Goal: Transaction & Acquisition: Book appointment/travel/reservation

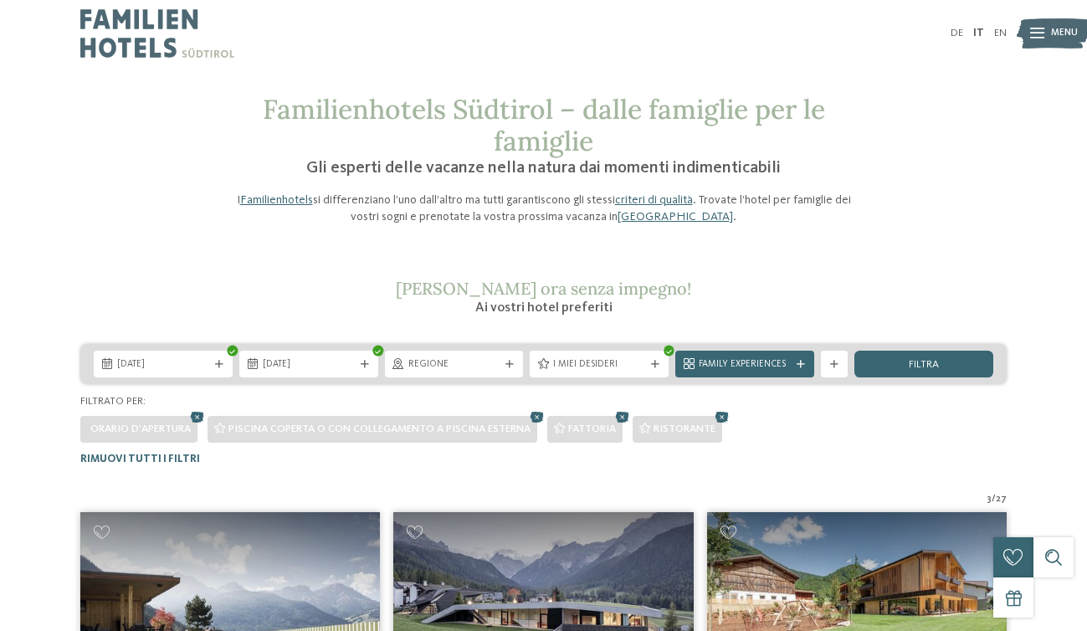
click at [117, 6] on img at bounding box center [157, 33] width 154 height 67
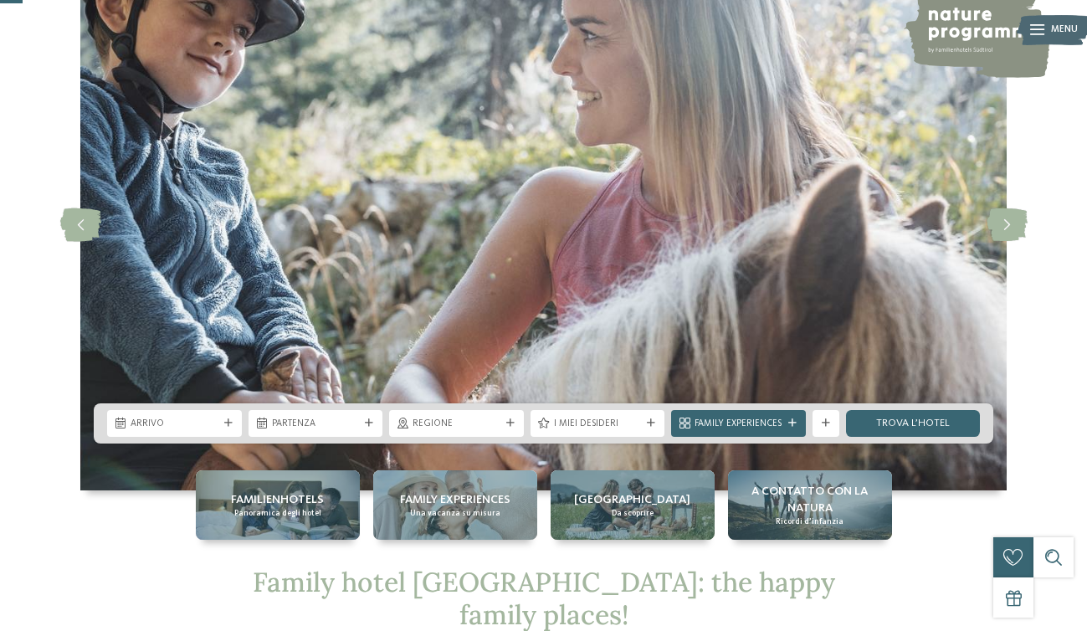
scroll to position [129, 0]
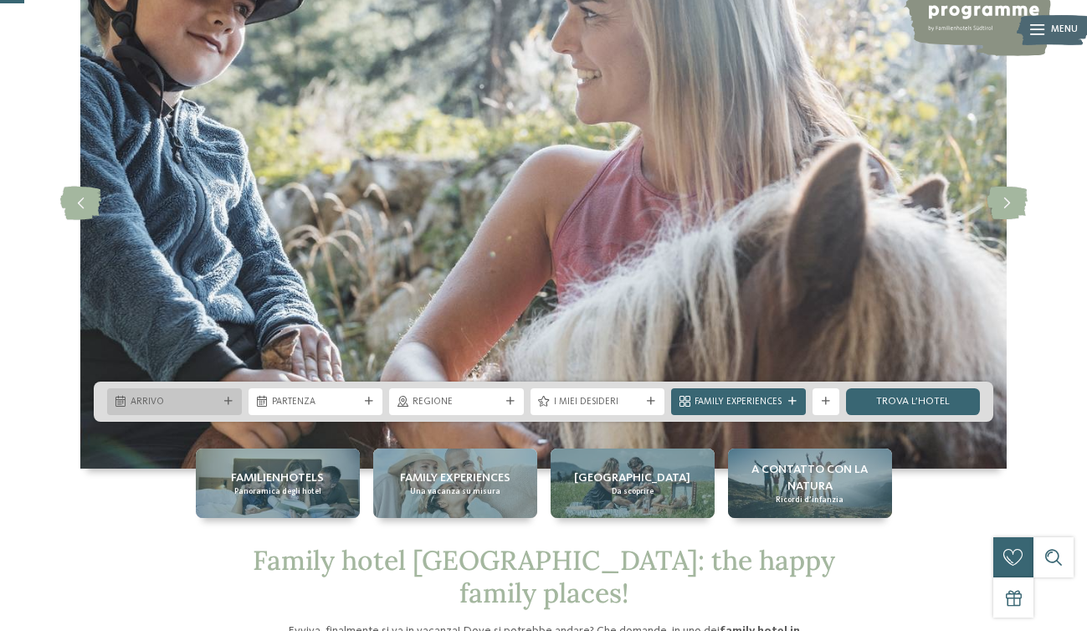
click at [169, 396] on span "Arrivo" at bounding box center [174, 402] width 88 height 13
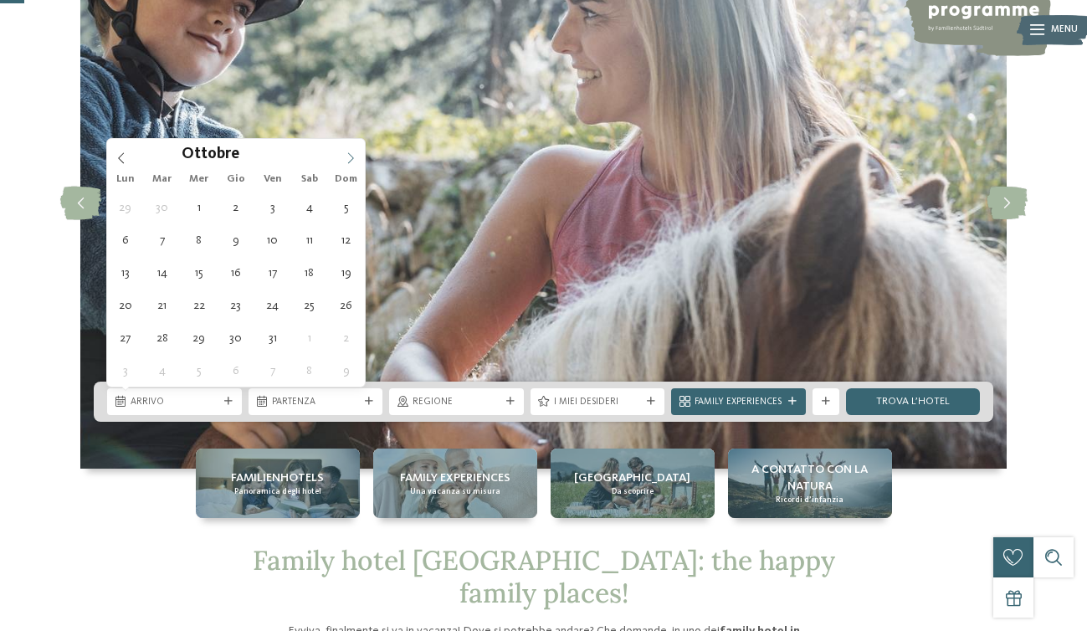
click at [351, 151] on span at bounding box center [350, 153] width 28 height 28
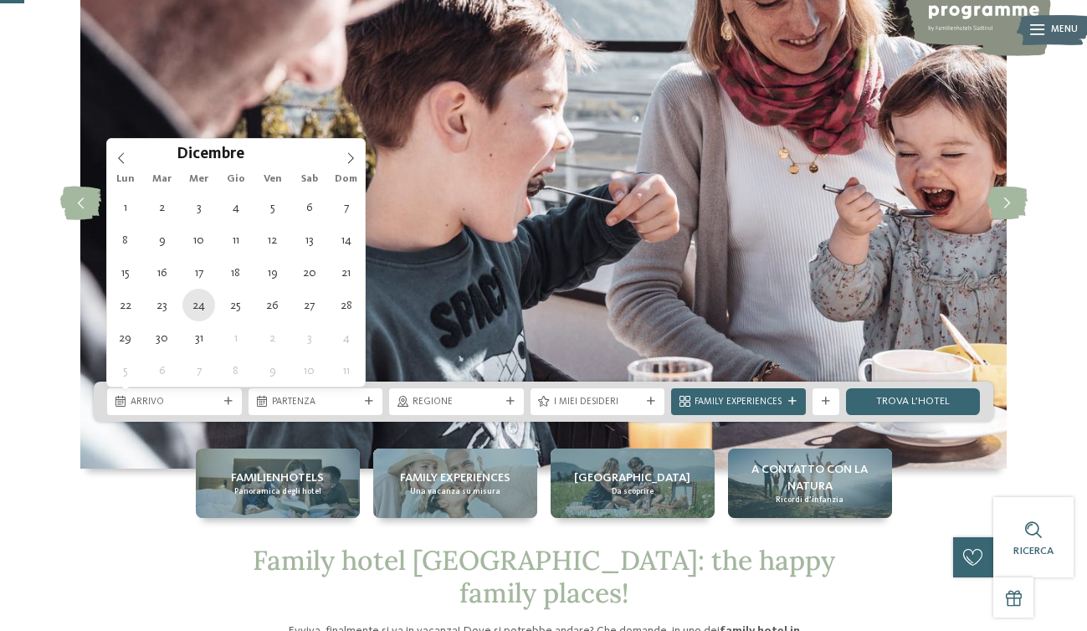
type div "24.12.2025"
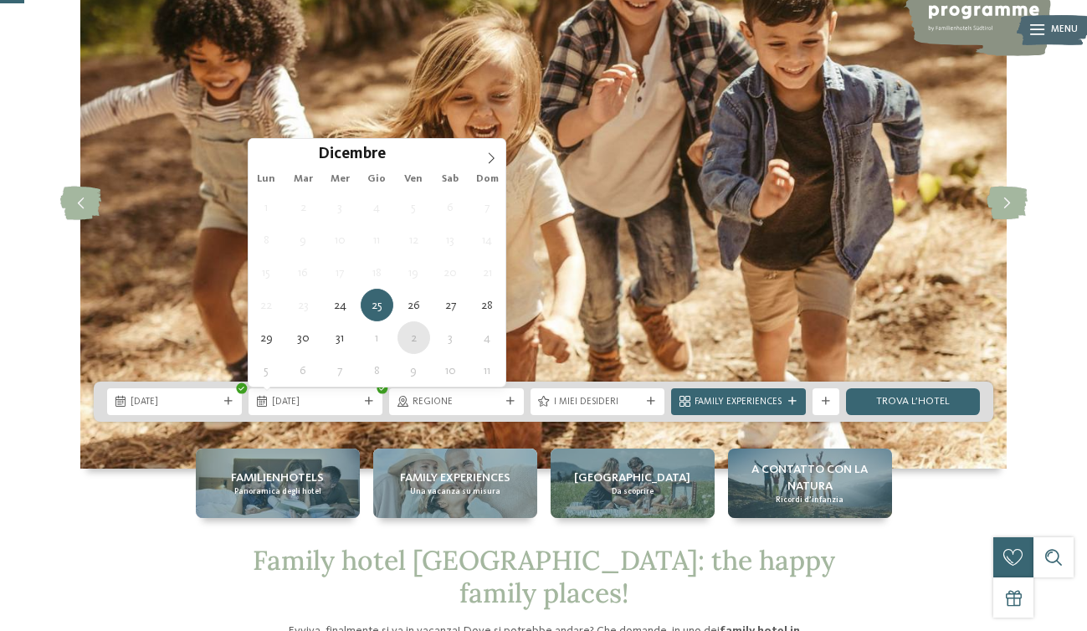
type div "02.01.2026"
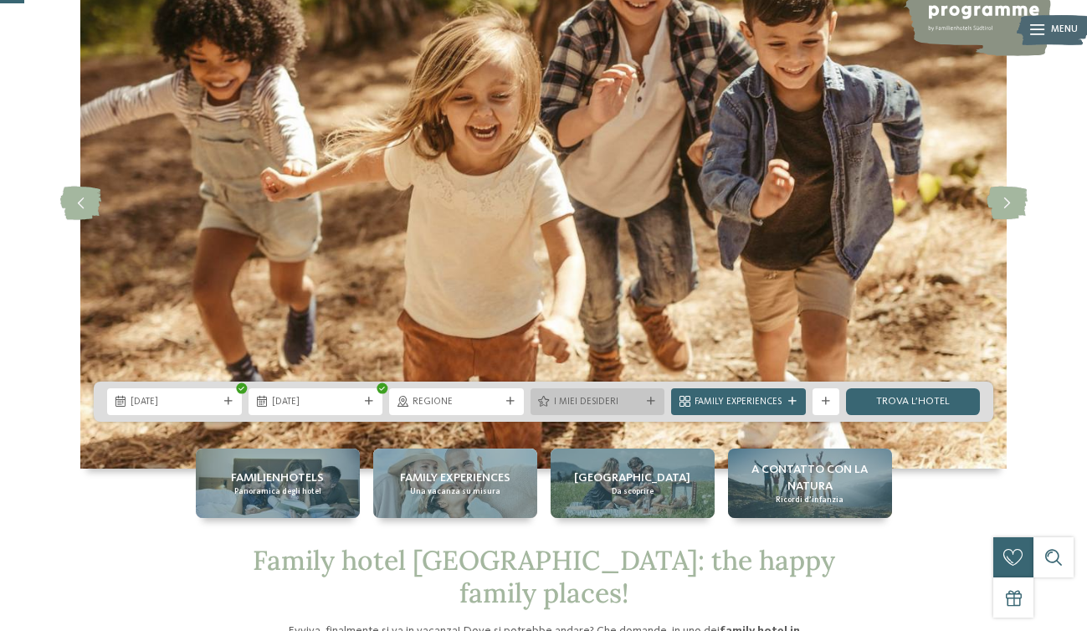
click at [561, 403] on span "I miei desideri" at bounding box center [598, 402] width 88 height 13
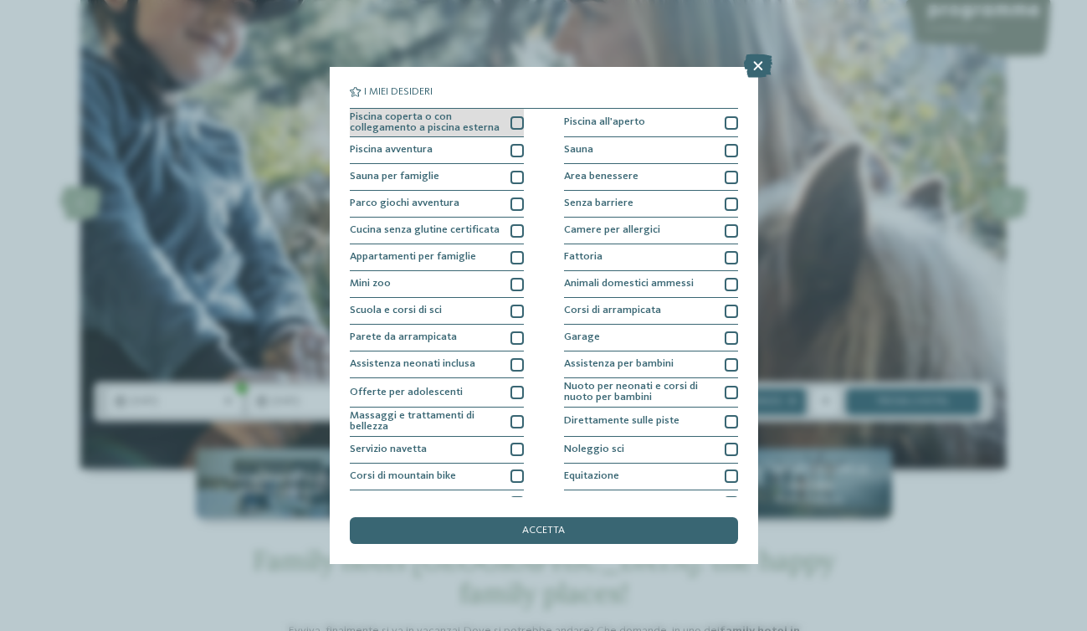
click at [513, 120] on div at bounding box center [516, 122] width 13 height 13
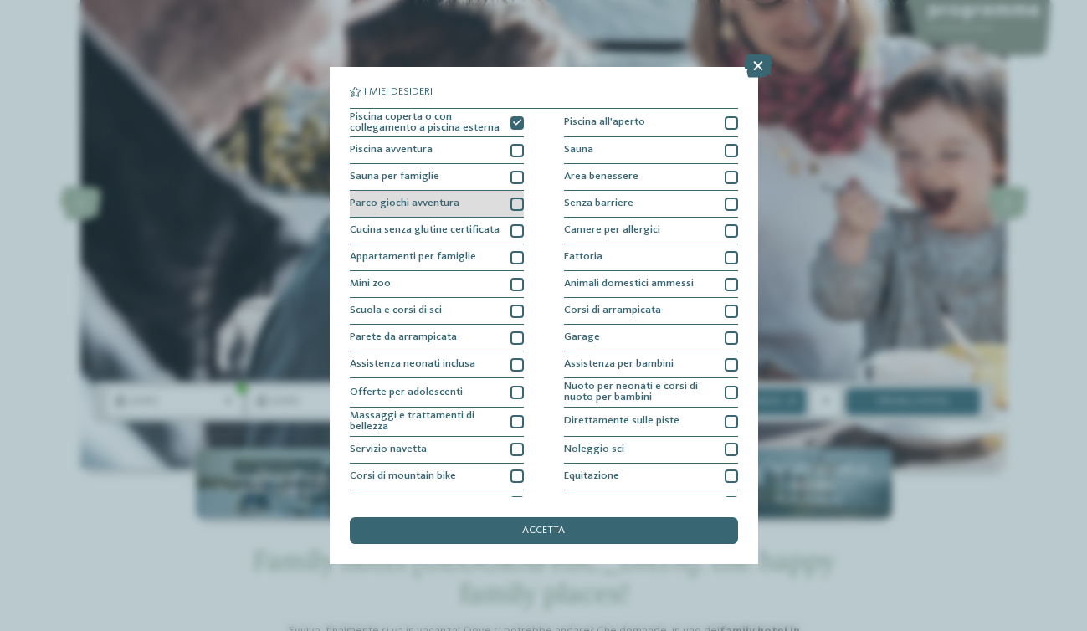
click at [519, 204] on div at bounding box center [516, 203] width 13 height 13
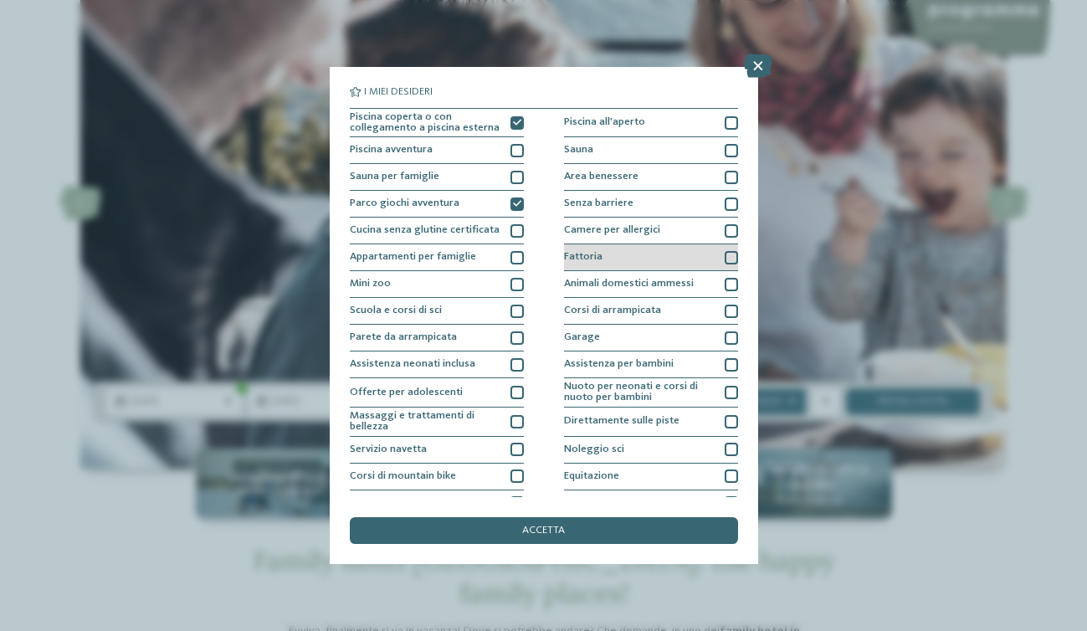
click at [732, 255] on div at bounding box center [730, 257] width 13 height 13
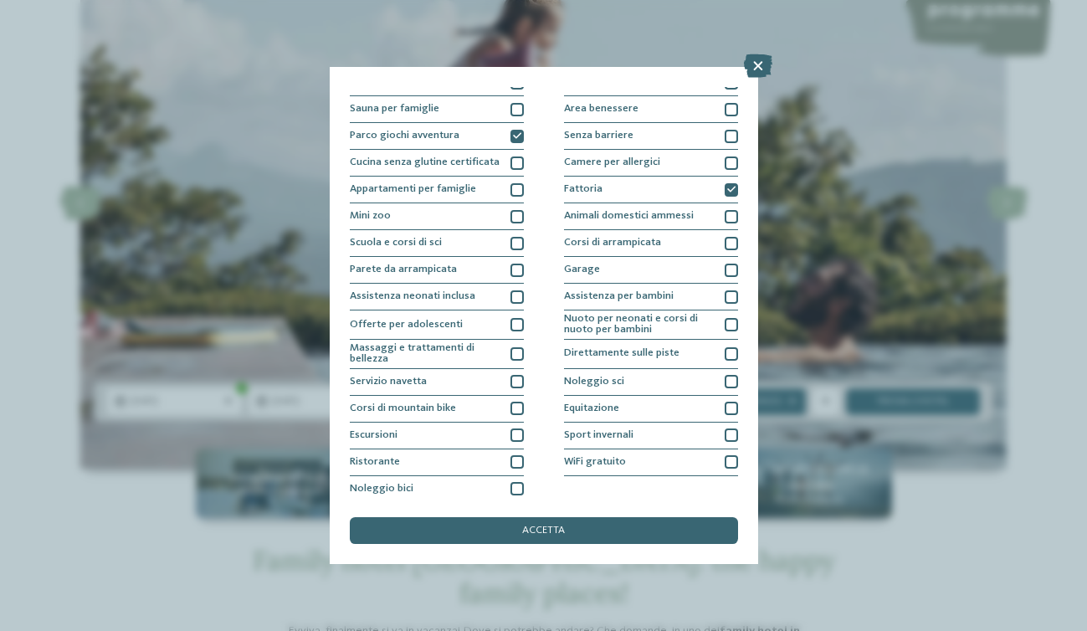
scroll to position [73, 0]
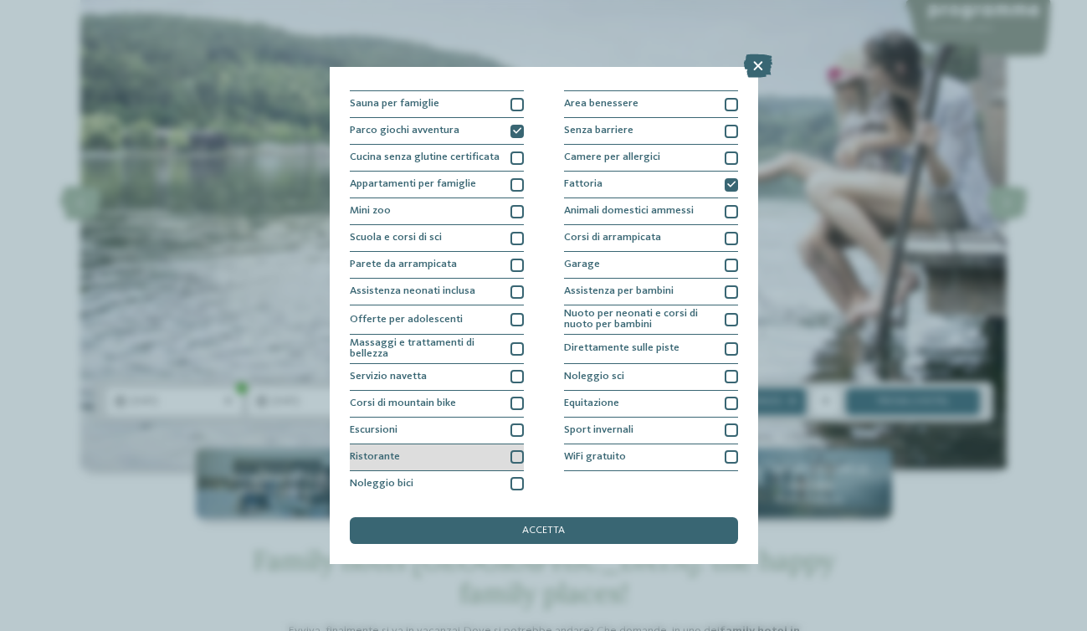
click at [514, 453] on div at bounding box center [516, 456] width 13 height 13
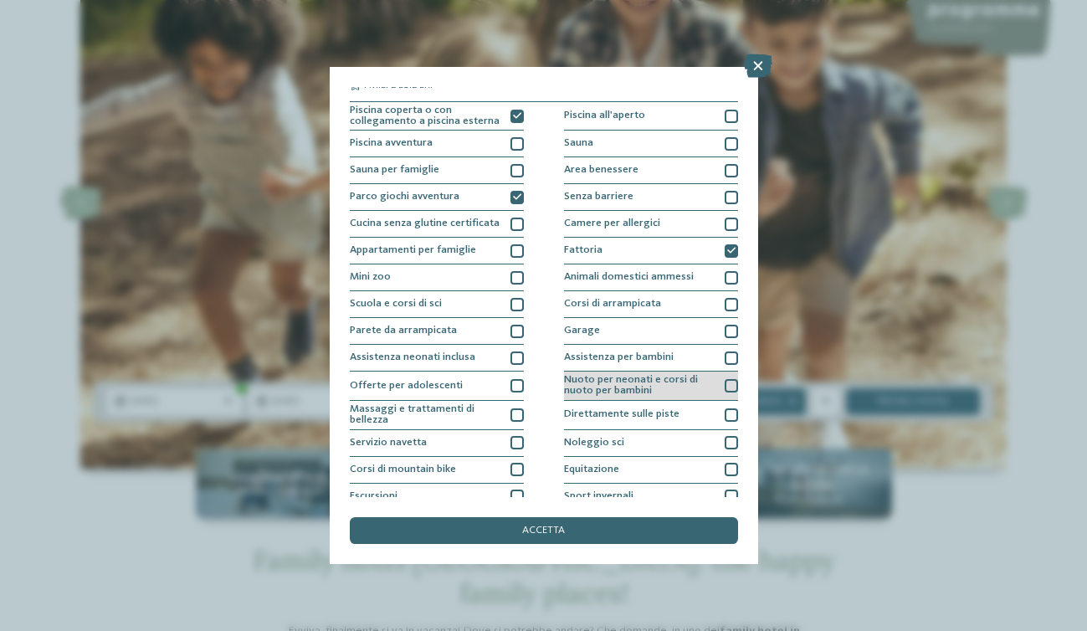
scroll to position [0, 0]
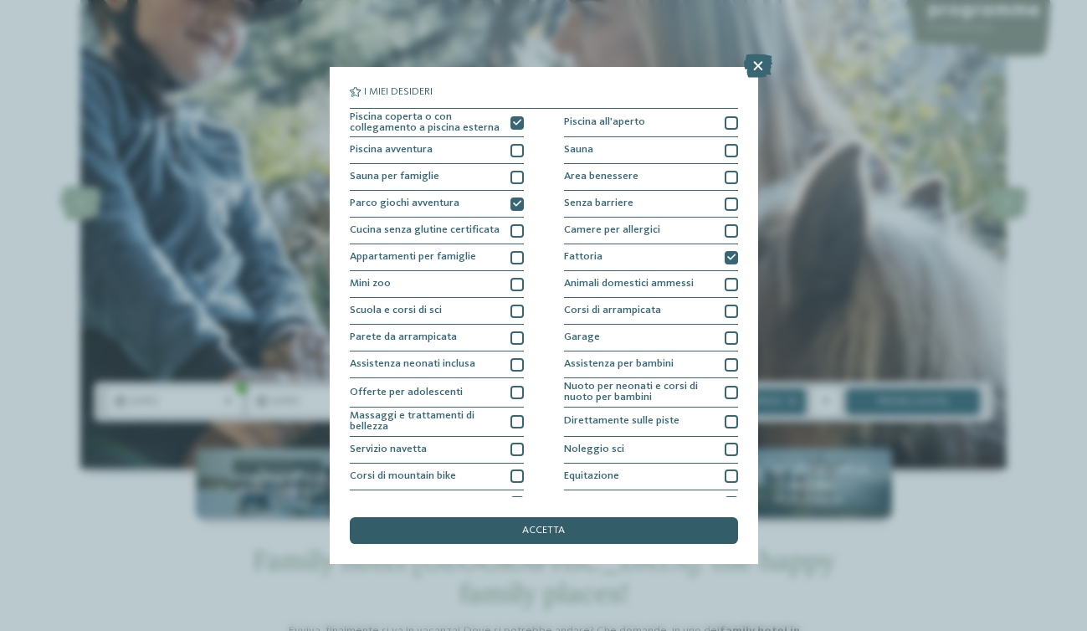
click at [529, 534] on span "accetta" at bounding box center [543, 530] width 43 height 11
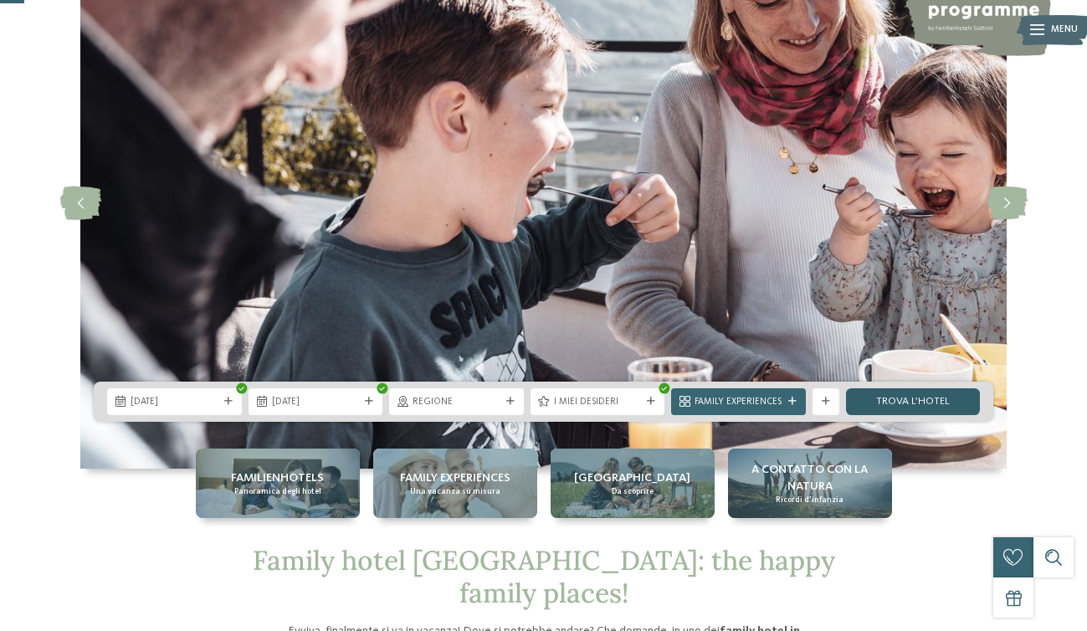
click at [908, 401] on link "trova l’hotel" at bounding box center [913, 401] width 135 height 27
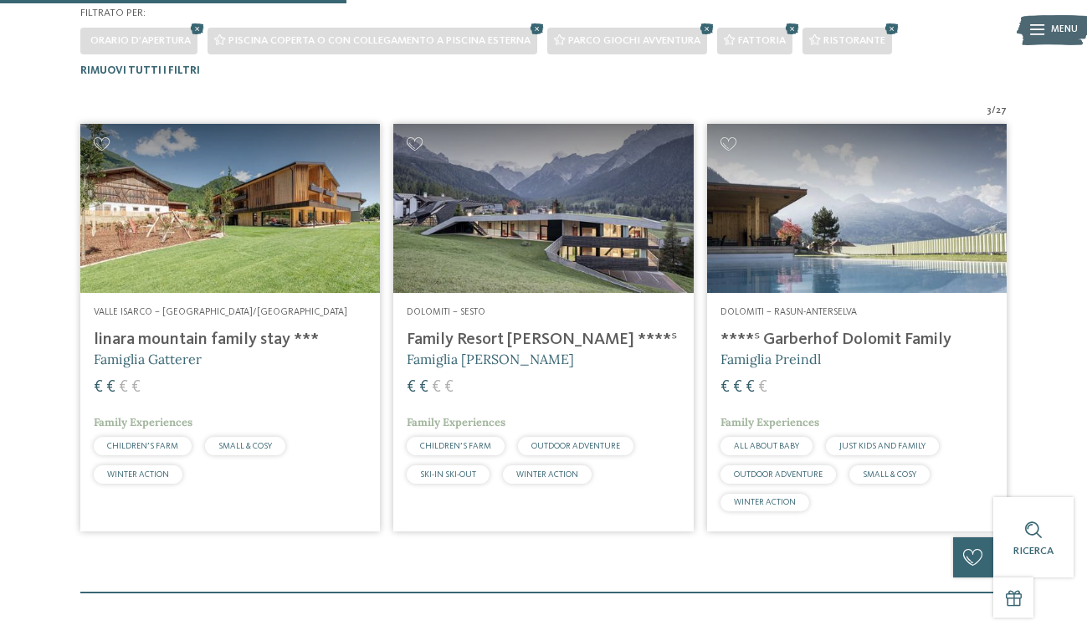
scroll to position [391, 0]
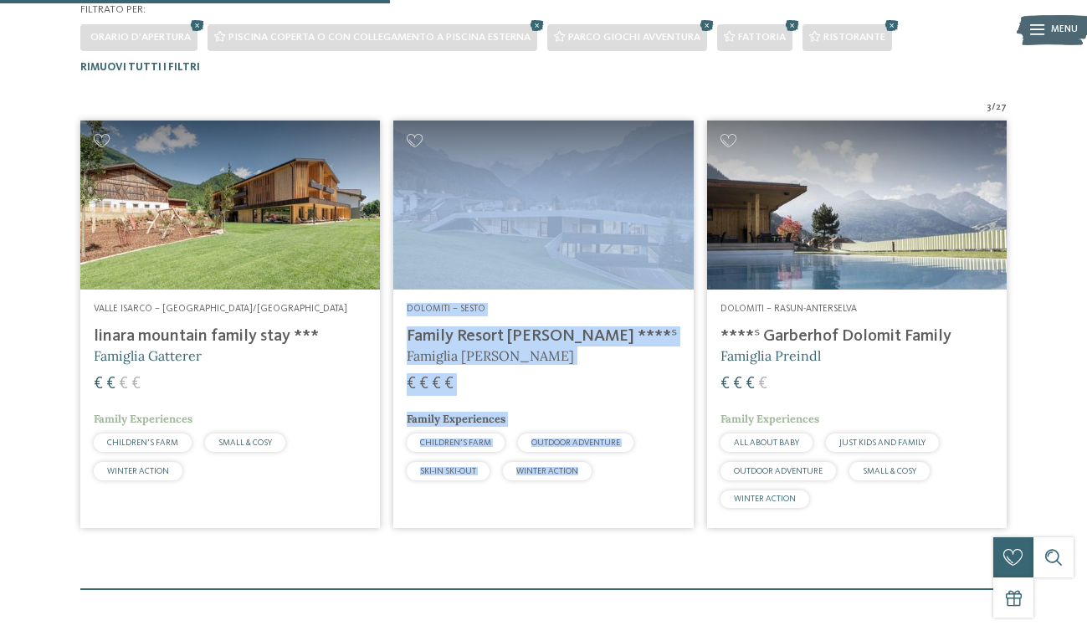
click at [284, 335] on h4 "linara mountain family stay ***" at bounding box center [230, 336] width 273 height 20
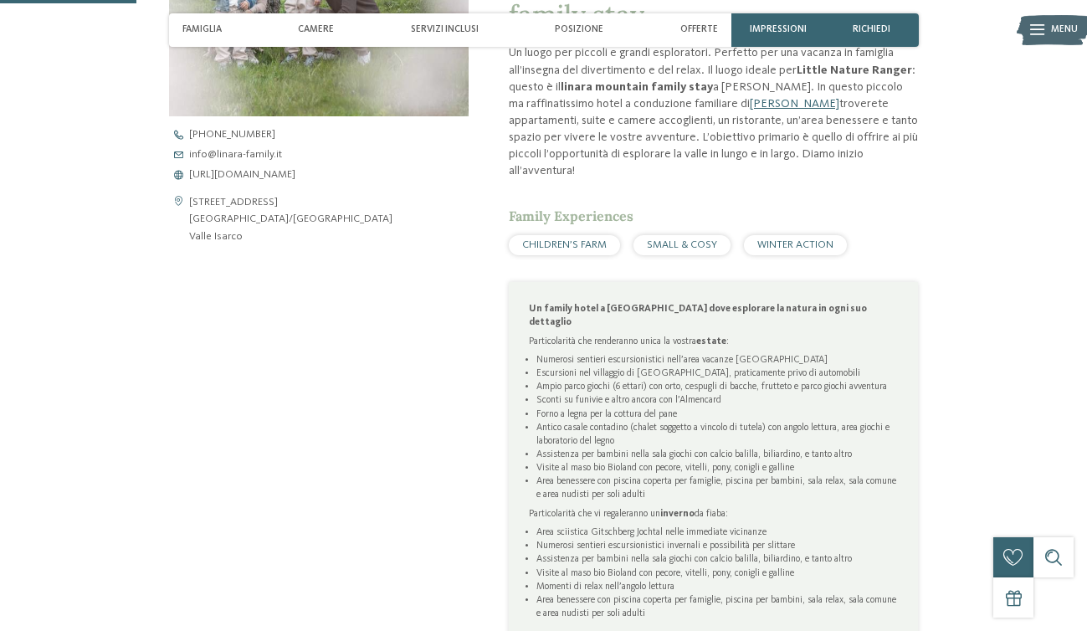
scroll to position [592, 0]
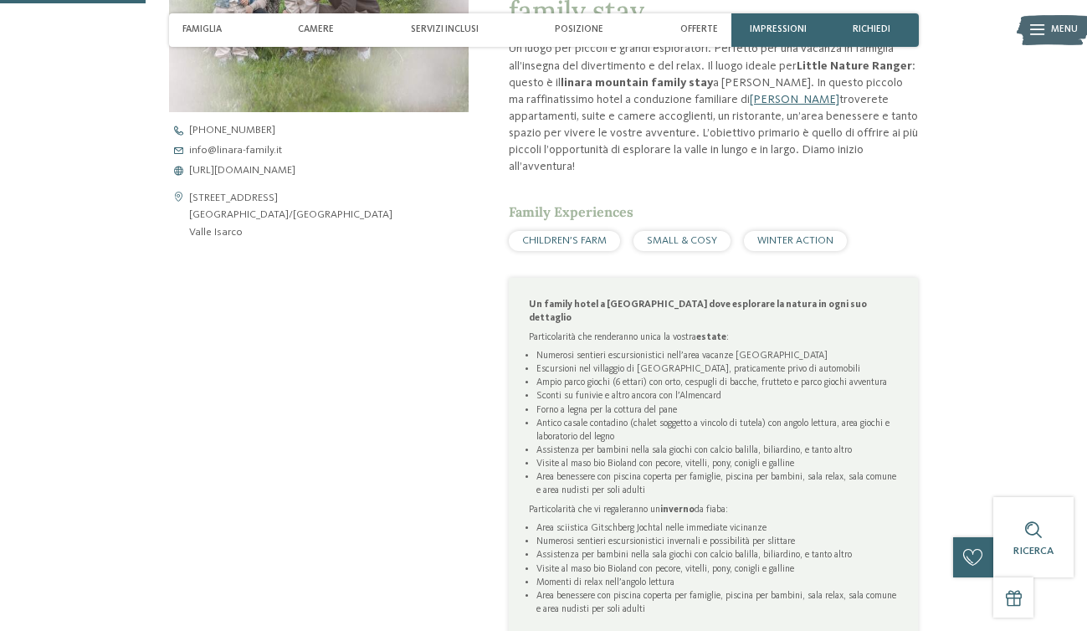
click at [788, 235] on span "WINTER ACTION" at bounding box center [795, 240] width 76 height 11
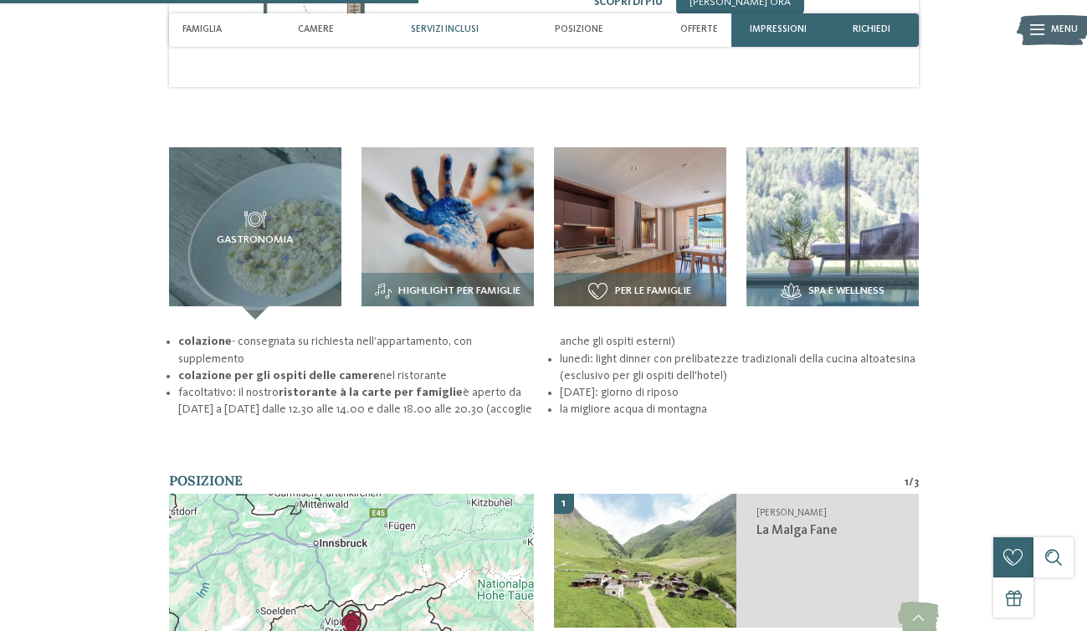
scroll to position [1718, 0]
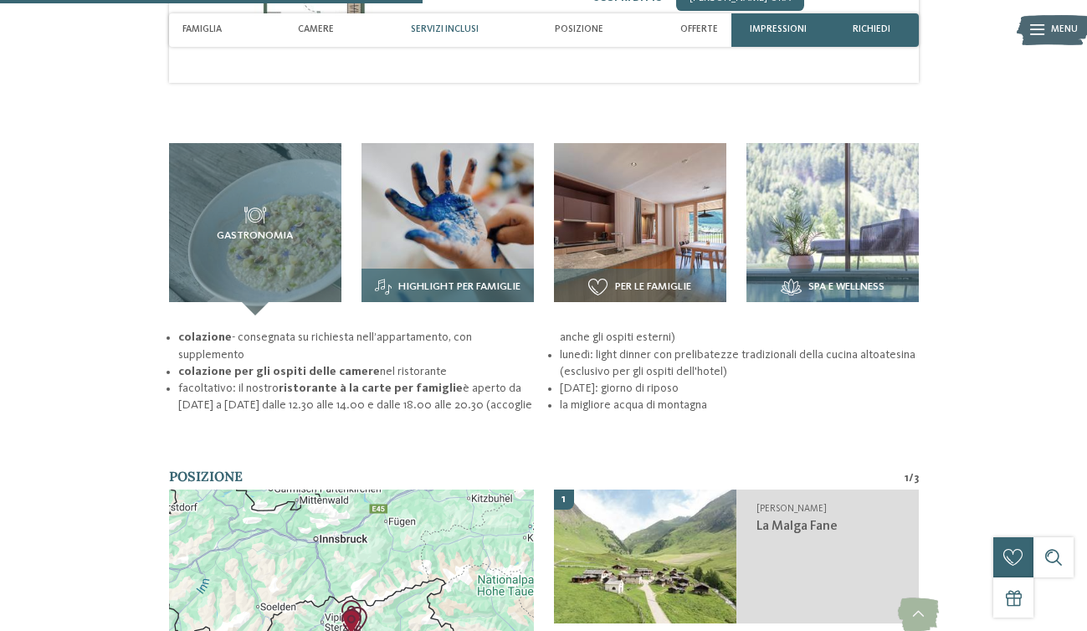
click at [438, 182] on img at bounding box center [447, 229] width 172 height 172
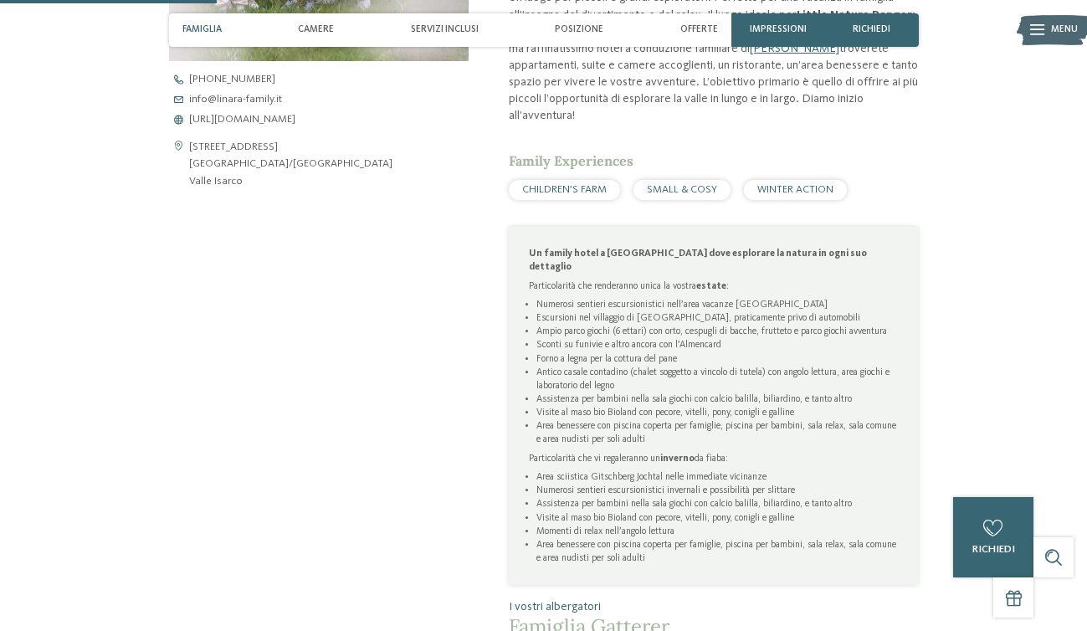
scroll to position [591, 0]
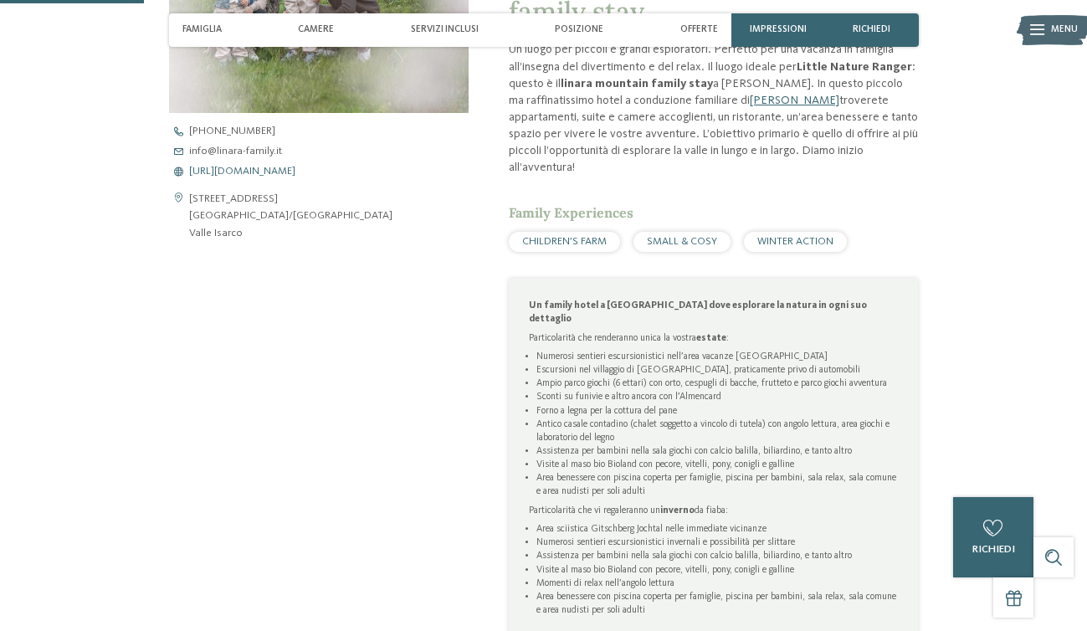
click at [285, 169] on span "https://www.linara-family.it/it" at bounding box center [242, 171] width 106 height 11
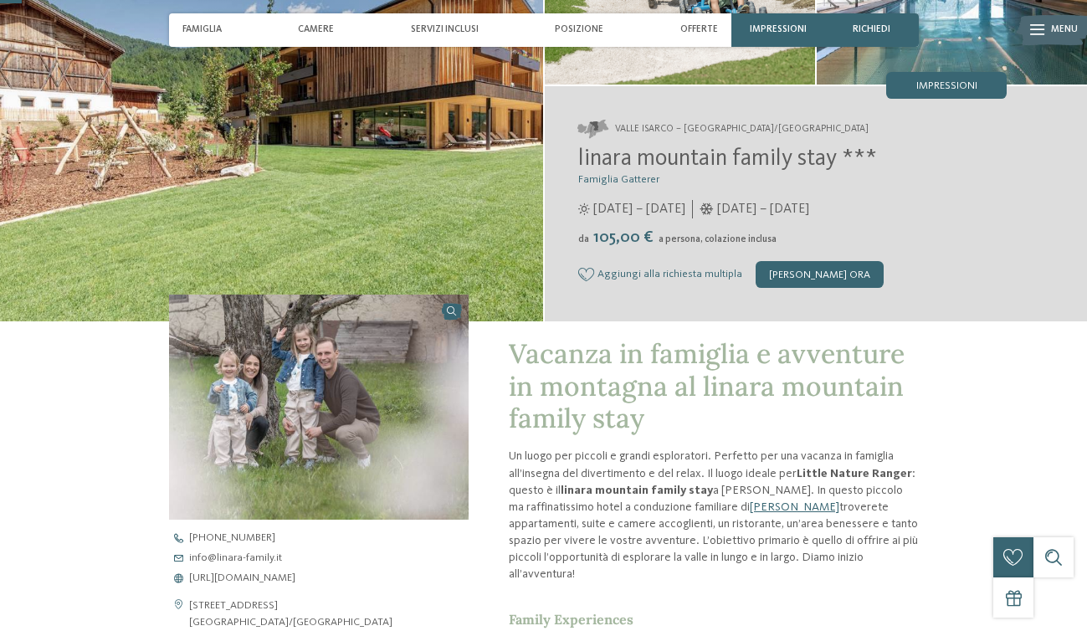
scroll to position [0, 0]
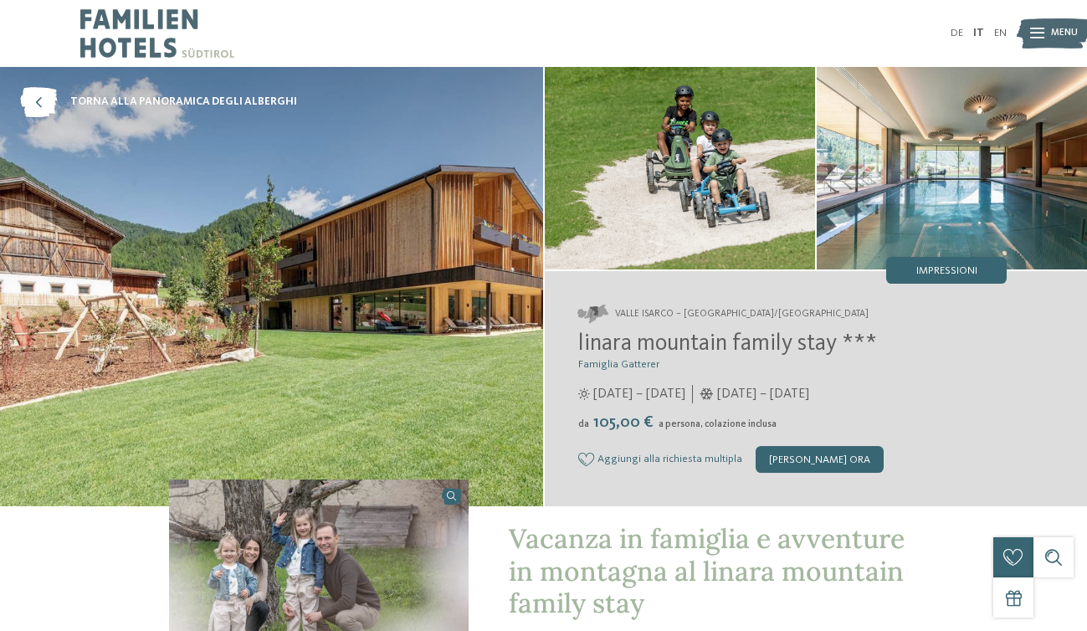
click at [154, 24] on img at bounding box center [157, 33] width 154 height 67
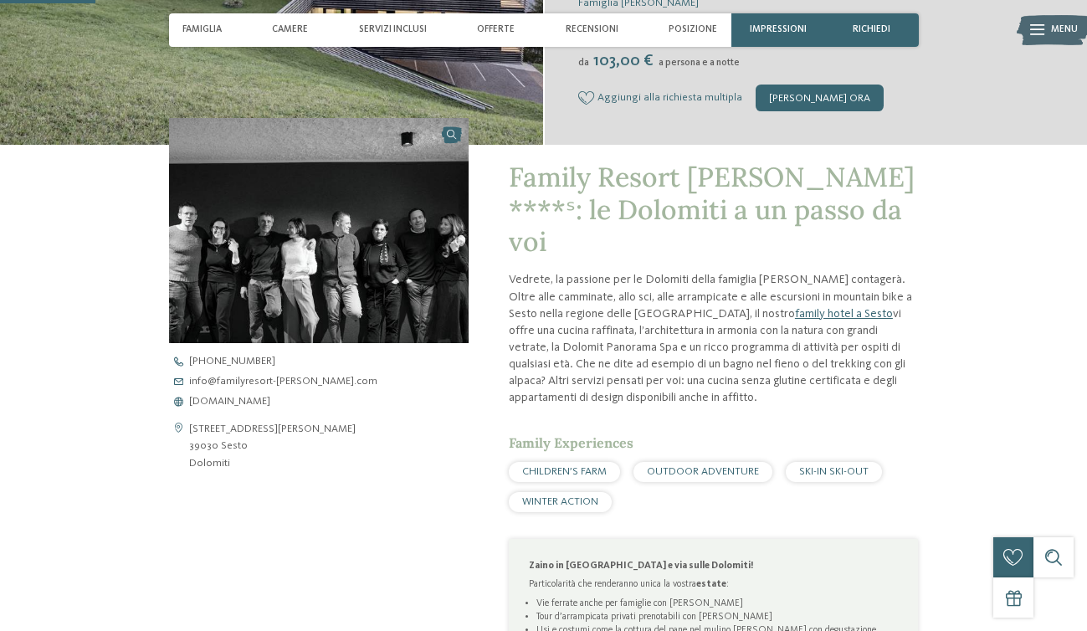
scroll to position [371, 0]
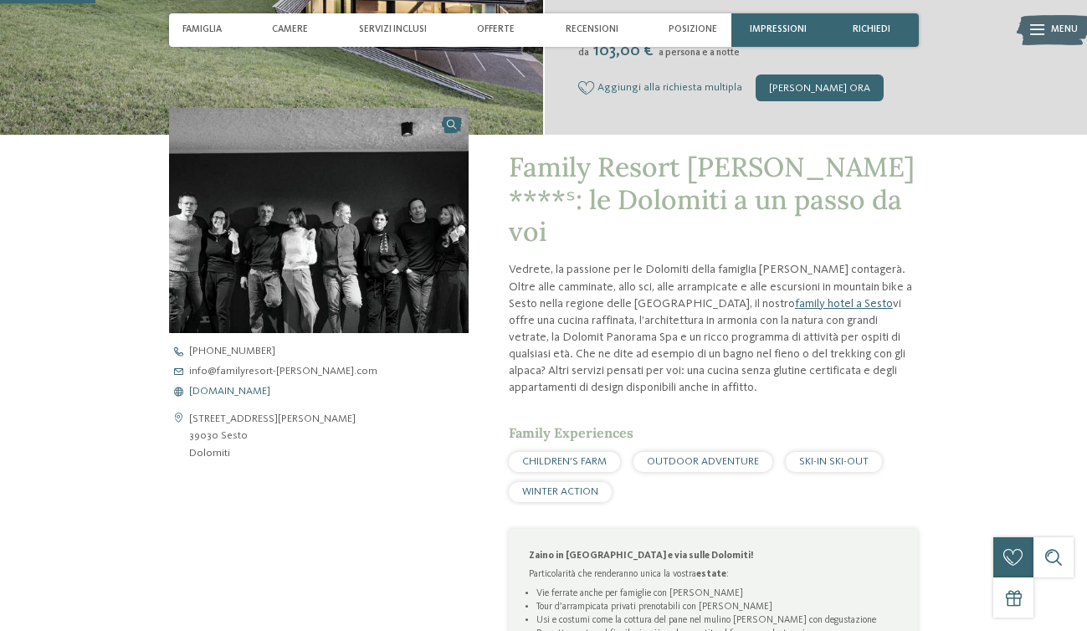
click at [270, 392] on span "[DOMAIN_NAME]" at bounding box center [229, 391] width 81 height 11
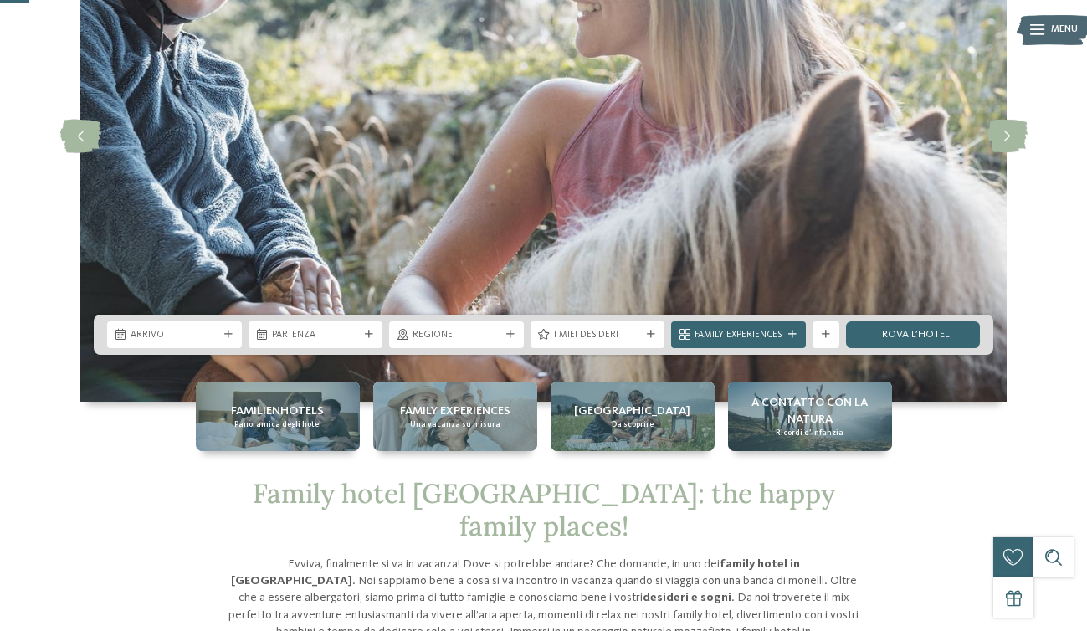
scroll to position [224, 0]
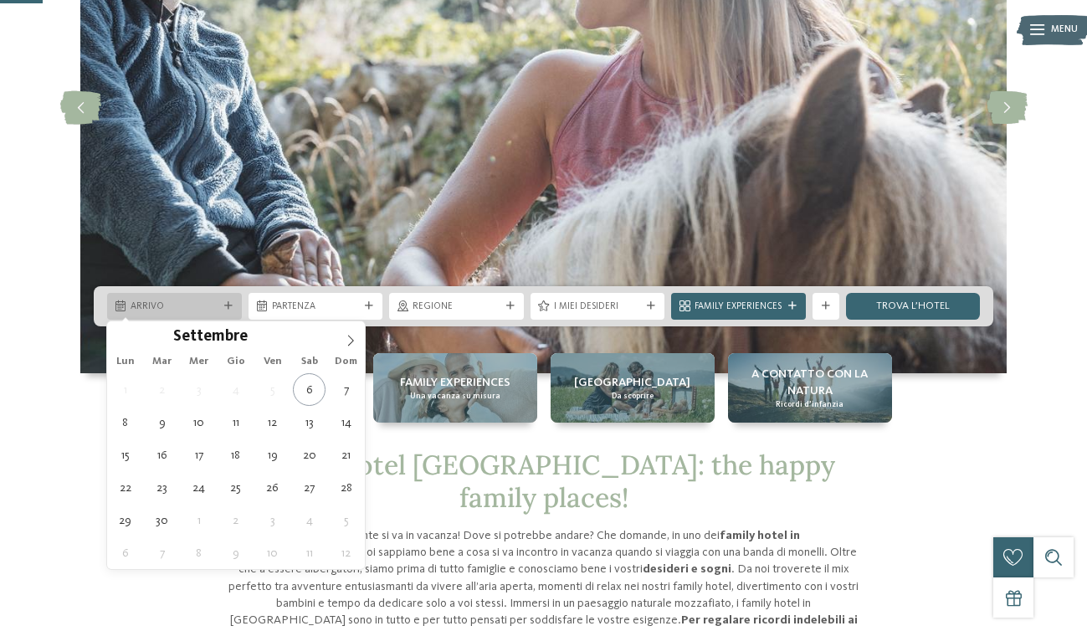
click at [202, 300] on span "Arrivo" at bounding box center [174, 306] width 88 height 13
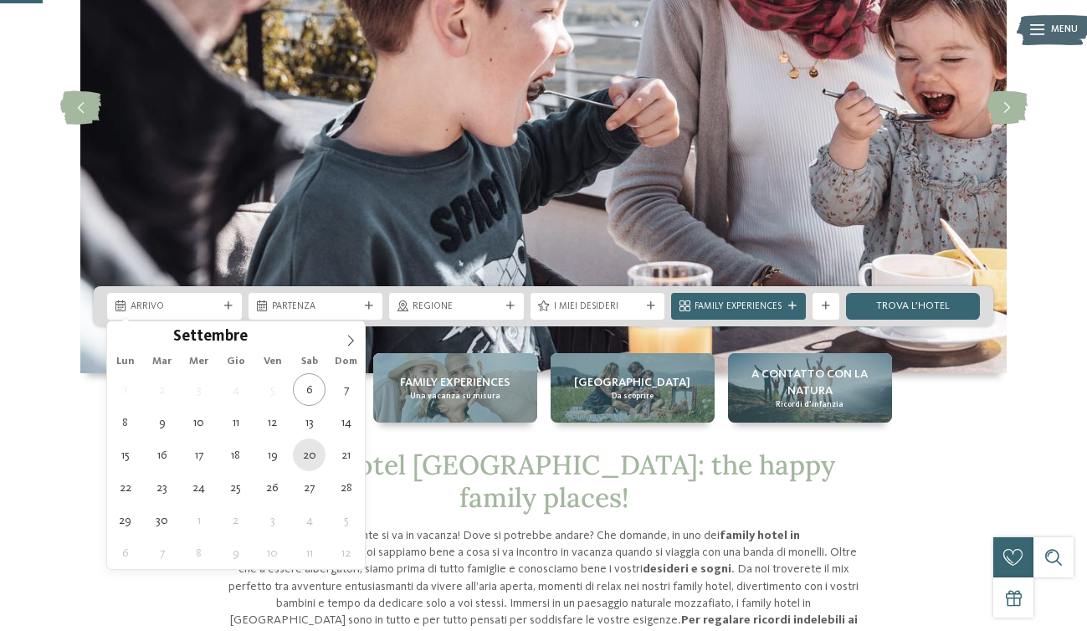
type div "[DATE]"
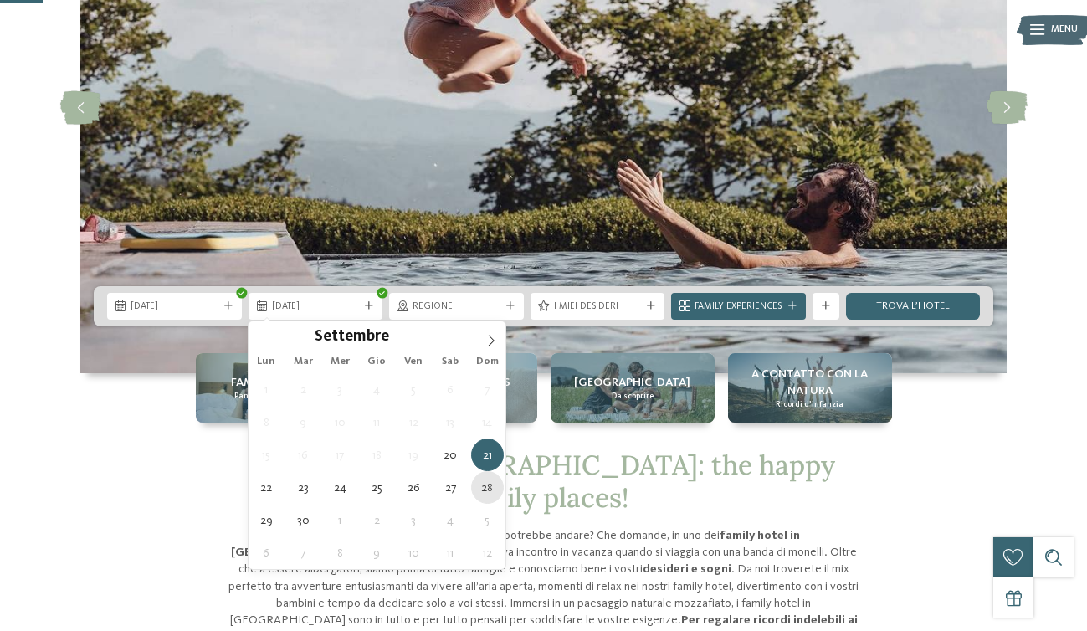
type div "[DATE]"
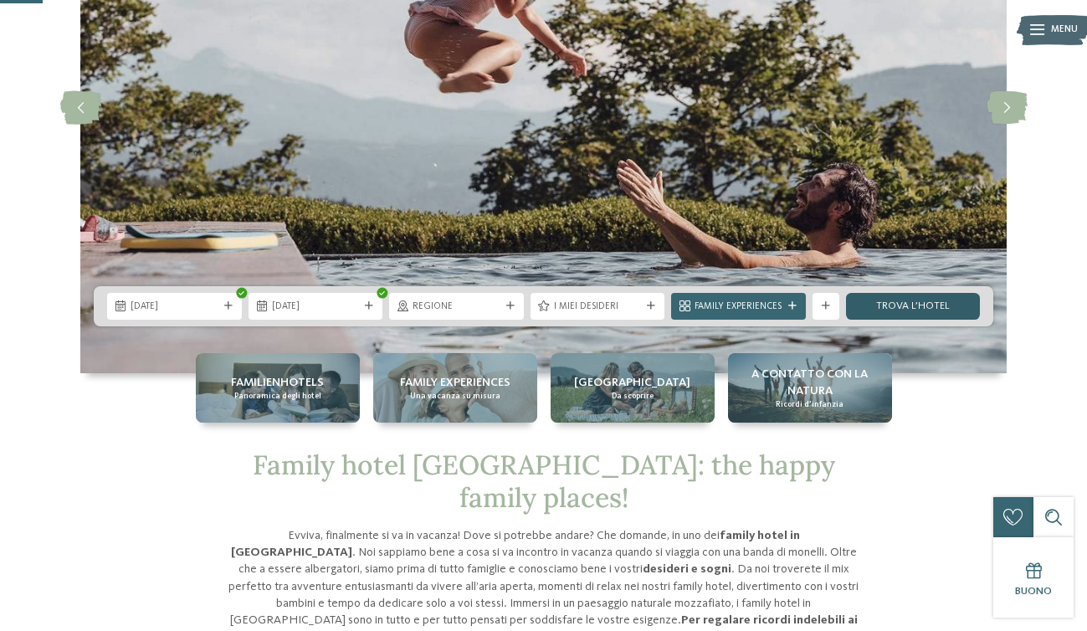
click at [905, 308] on link "trova l’hotel" at bounding box center [913, 306] width 135 height 27
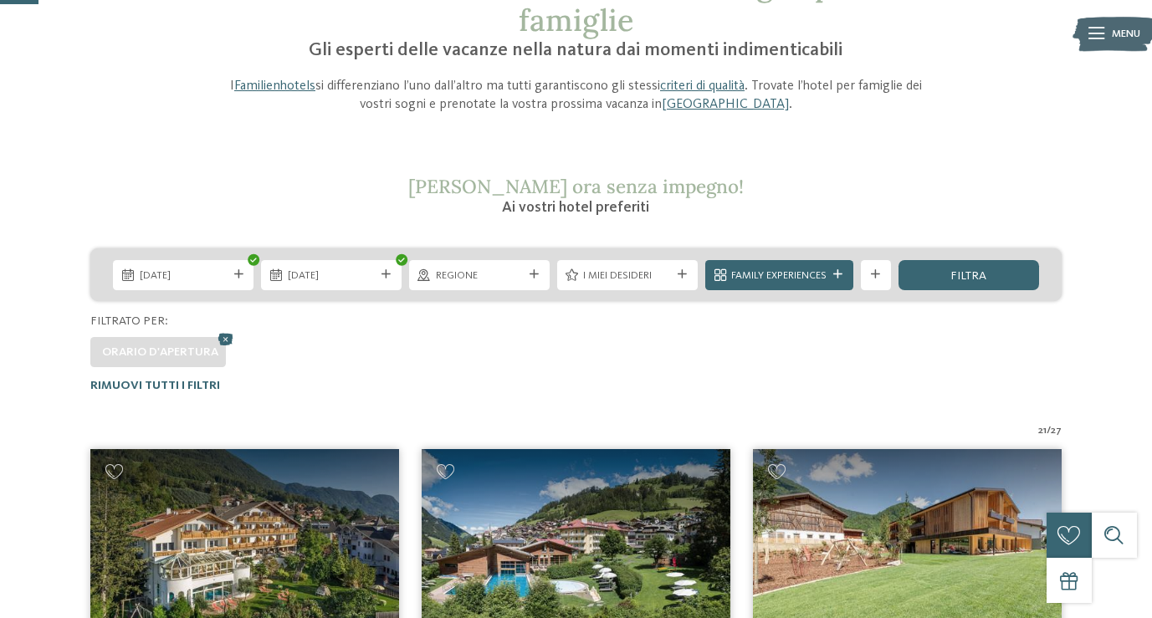
scroll to position [71, 0]
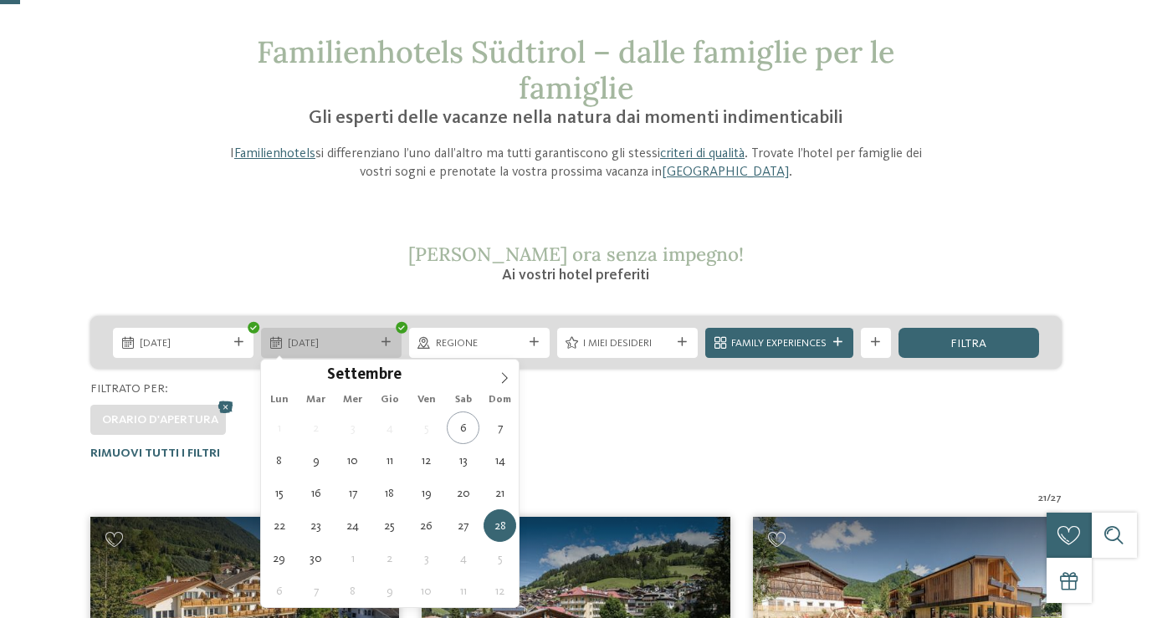
click at [337, 345] on span "[DATE]" at bounding box center [332, 343] width 88 height 15
click at [507, 376] on icon at bounding box center [505, 378] width 12 height 12
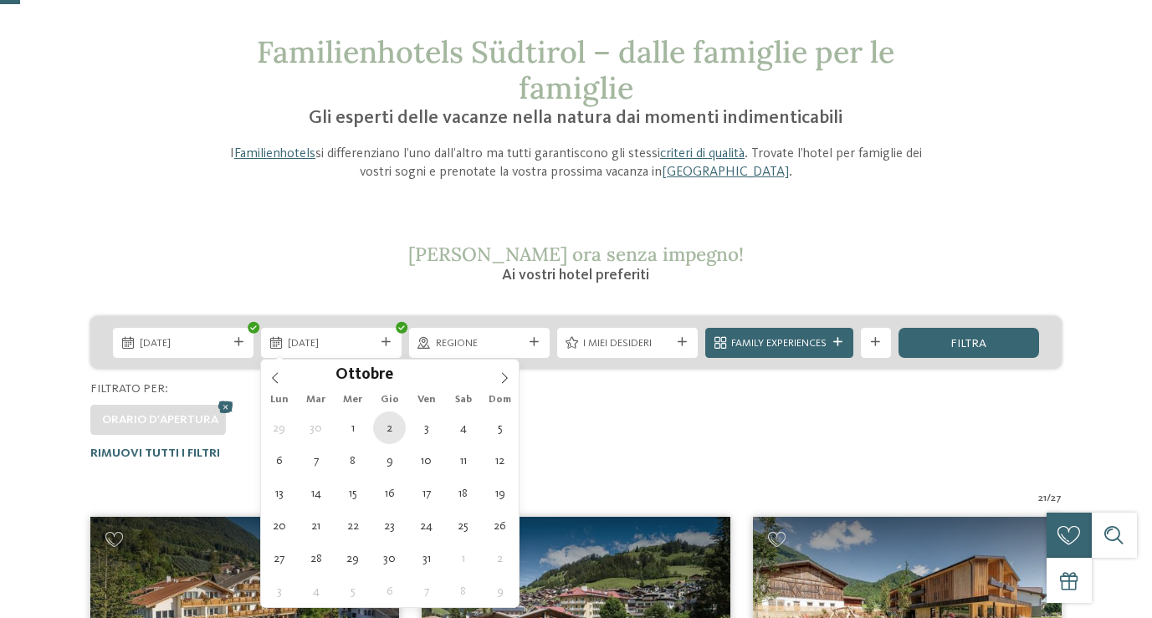
type div "[DATE]"
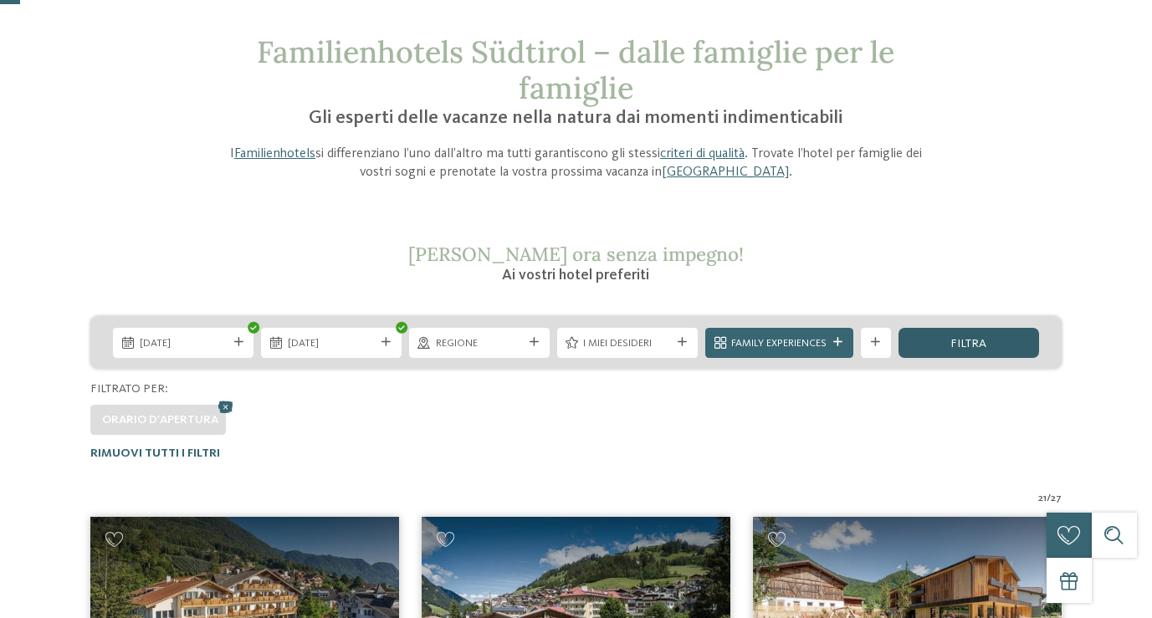
click at [952, 350] on span "filtra" at bounding box center [968, 344] width 36 height 12
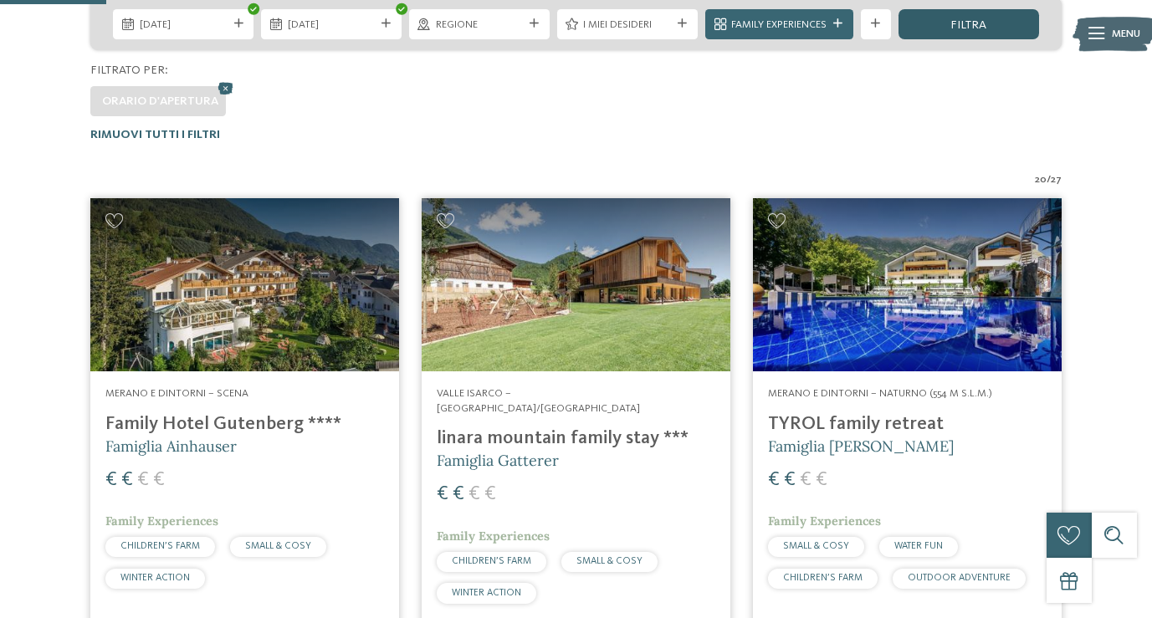
scroll to position [381, 0]
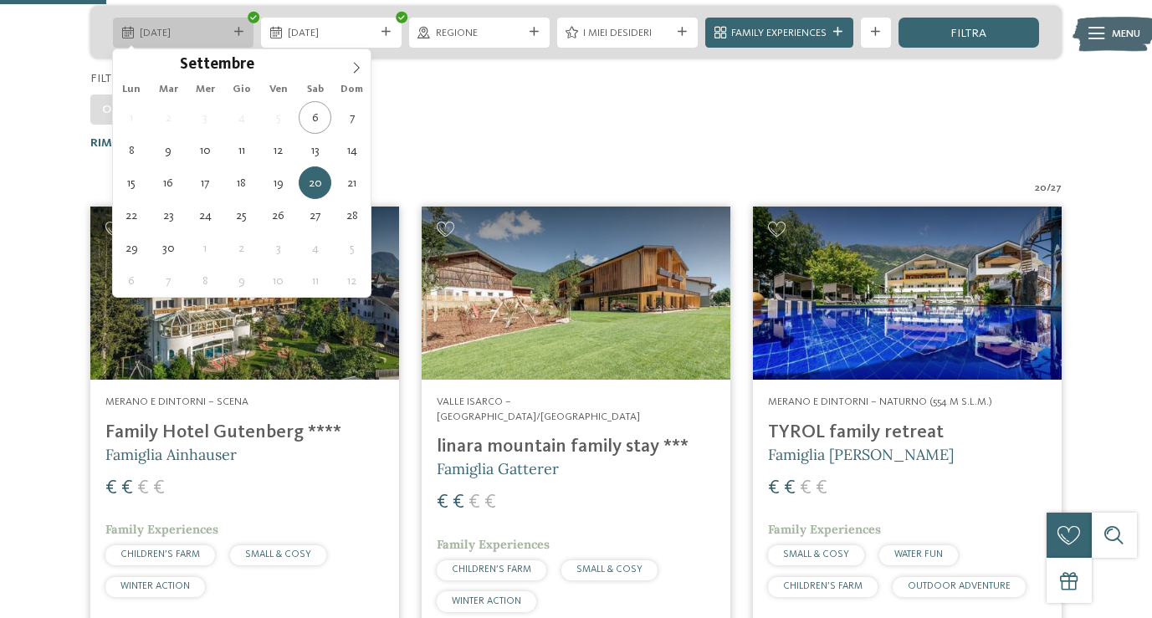
click at [219, 31] on span "[DATE]" at bounding box center [184, 33] width 88 height 15
type div "[DATE]"
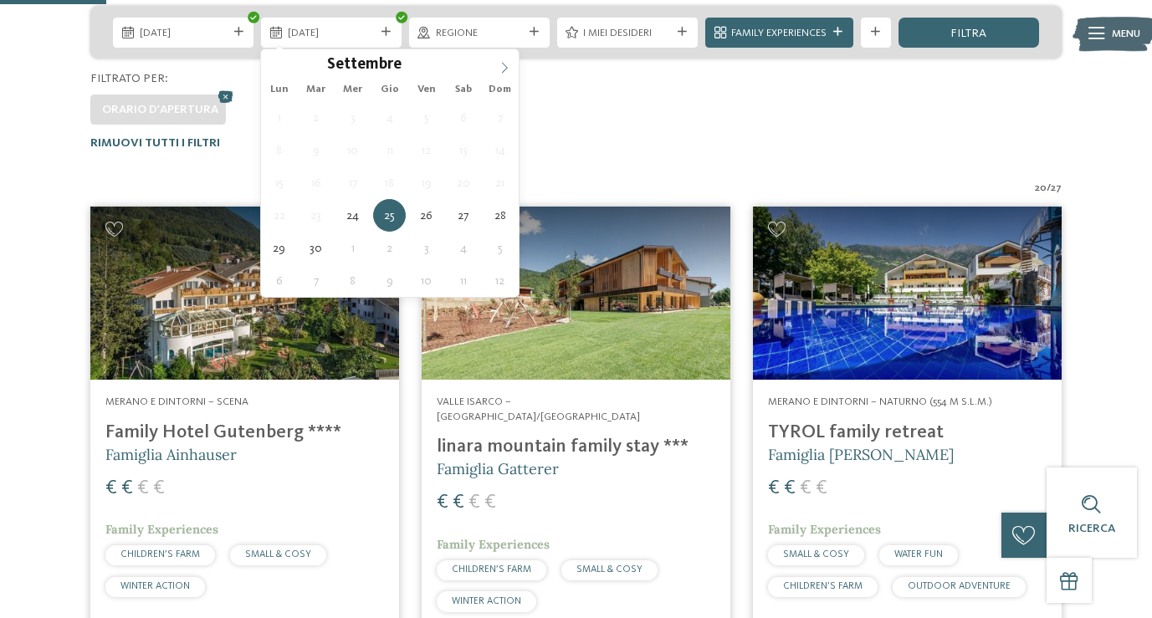
click at [502, 74] on span at bounding box center [504, 63] width 28 height 28
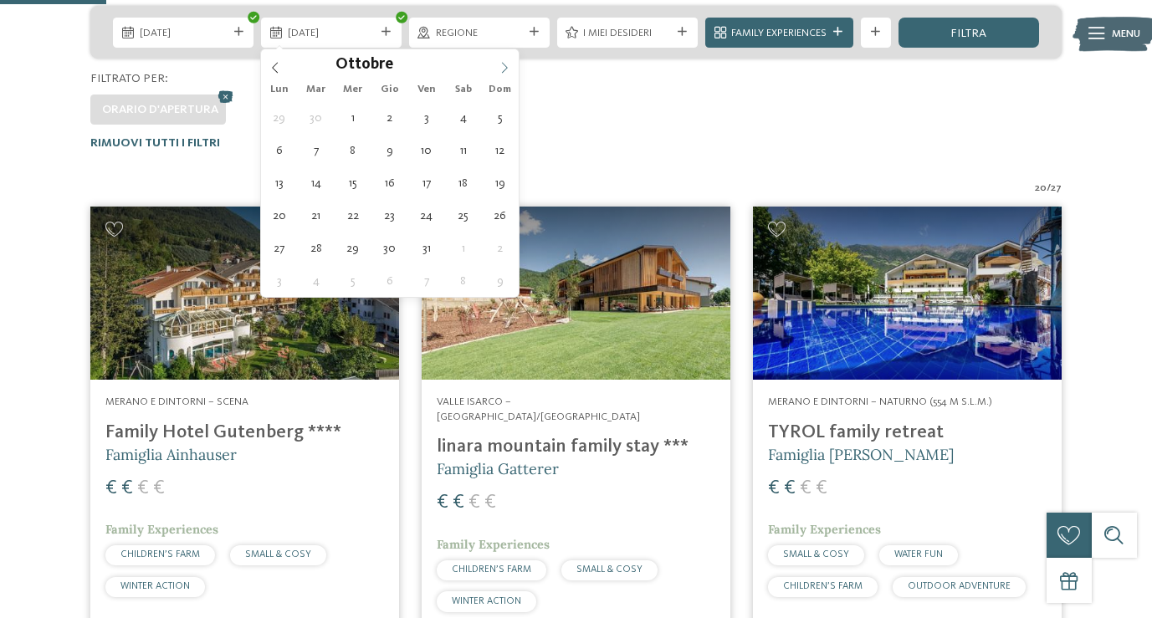
click at [502, 74] on span at bounding box center [504, 63] width 28 height 28
type div "24.12.2025"
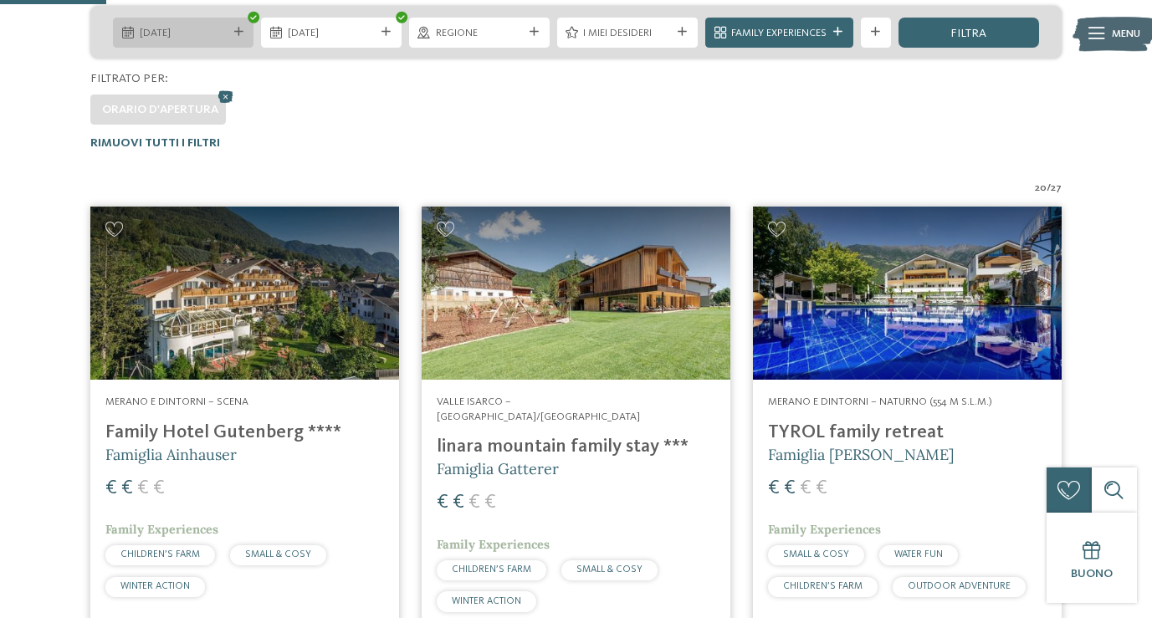
click at [194, 28] on span "24.09.2025" at bounding box center [184, 33] width 88 height 15
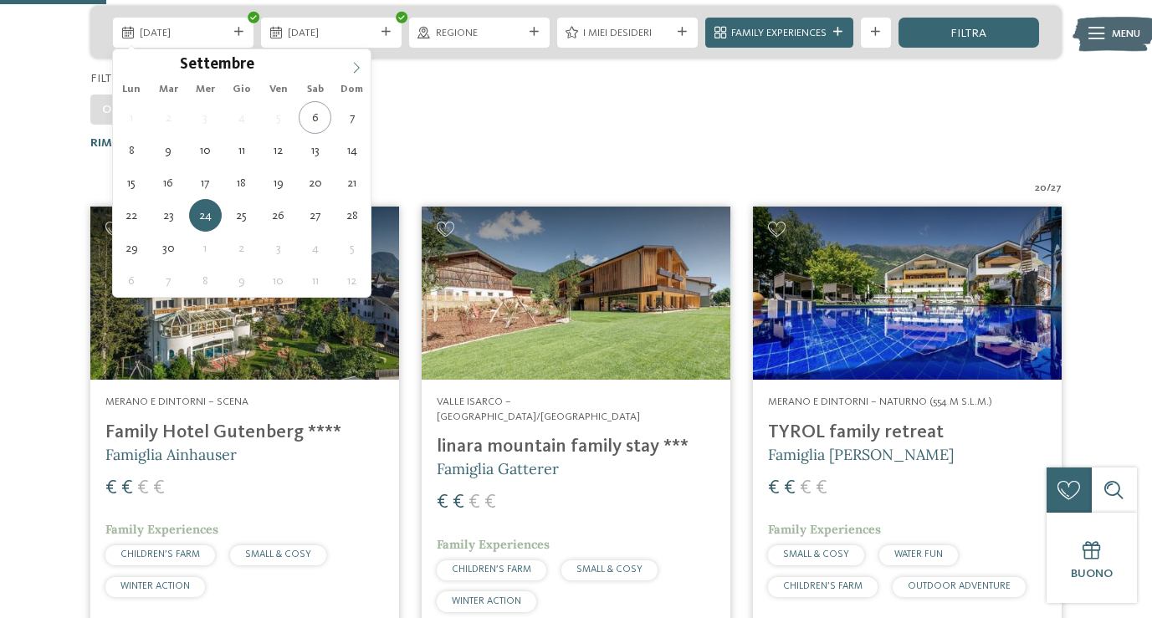
click at [355, 73] on icon at bounding box center [356, 68] width 12 height 12
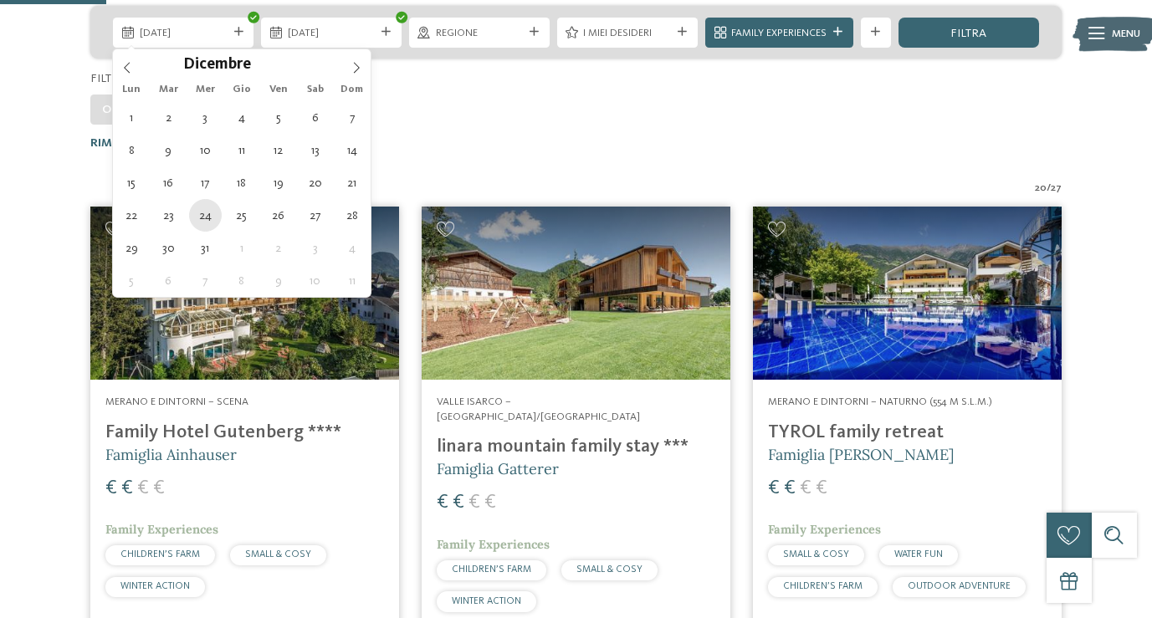
type div "24.12.2025"
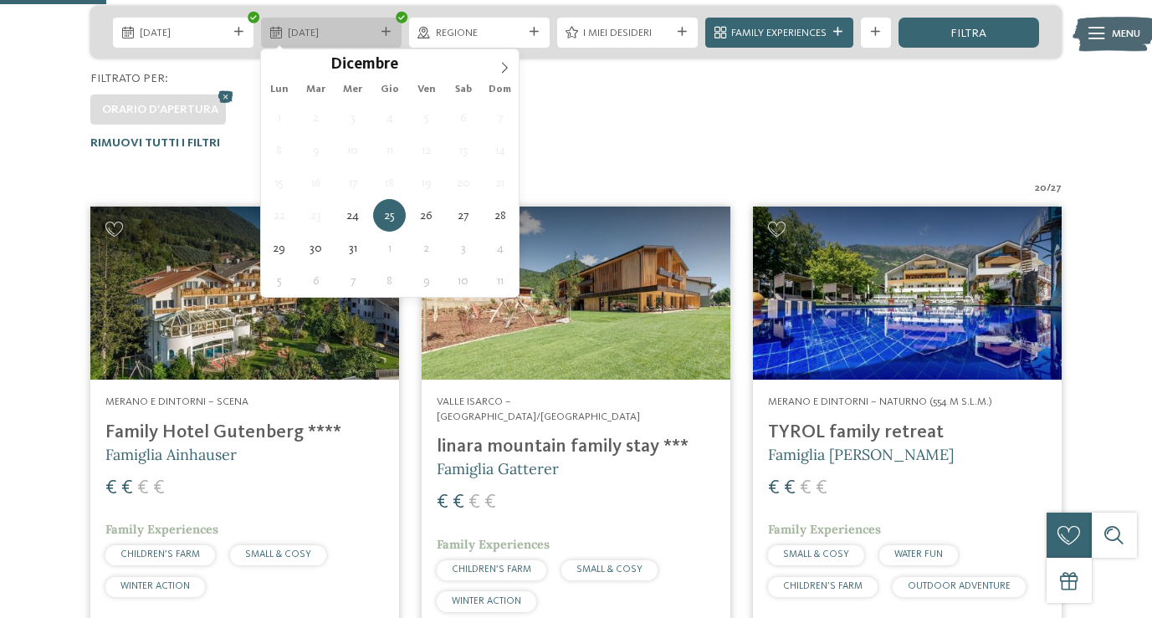
click at [336, 39] on span "25.12.2025" at bounding box center [332, 33] width 88 height 15
type input "****"
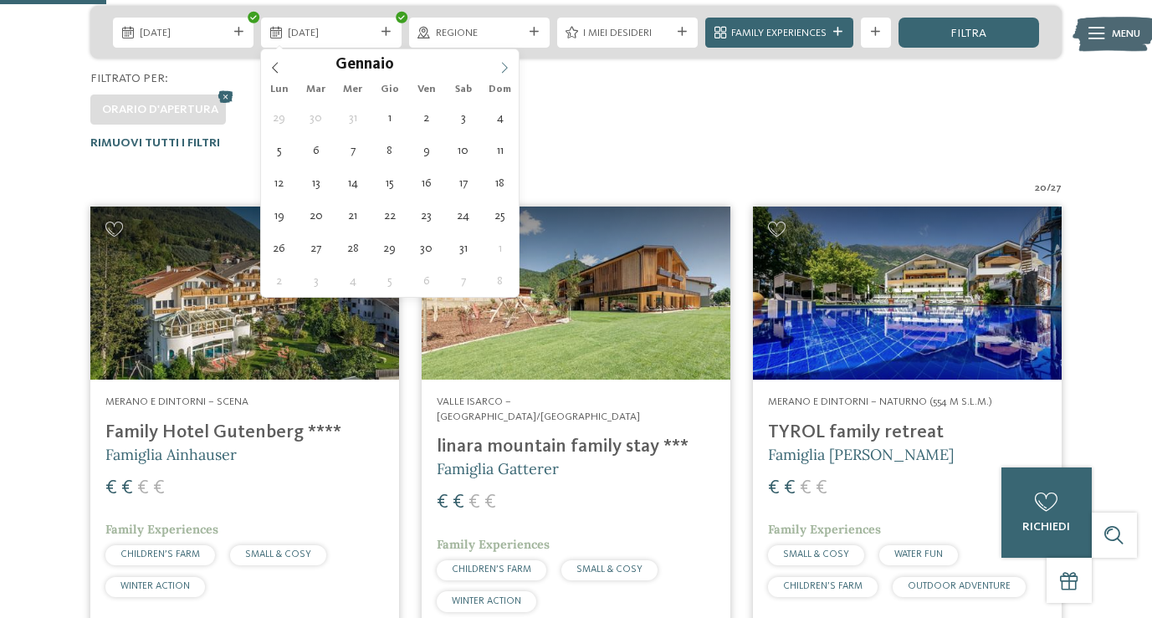
click at [499, 64] on icon at bounding box center [505, 68] width 12 height 12
type div "02.01.2026"
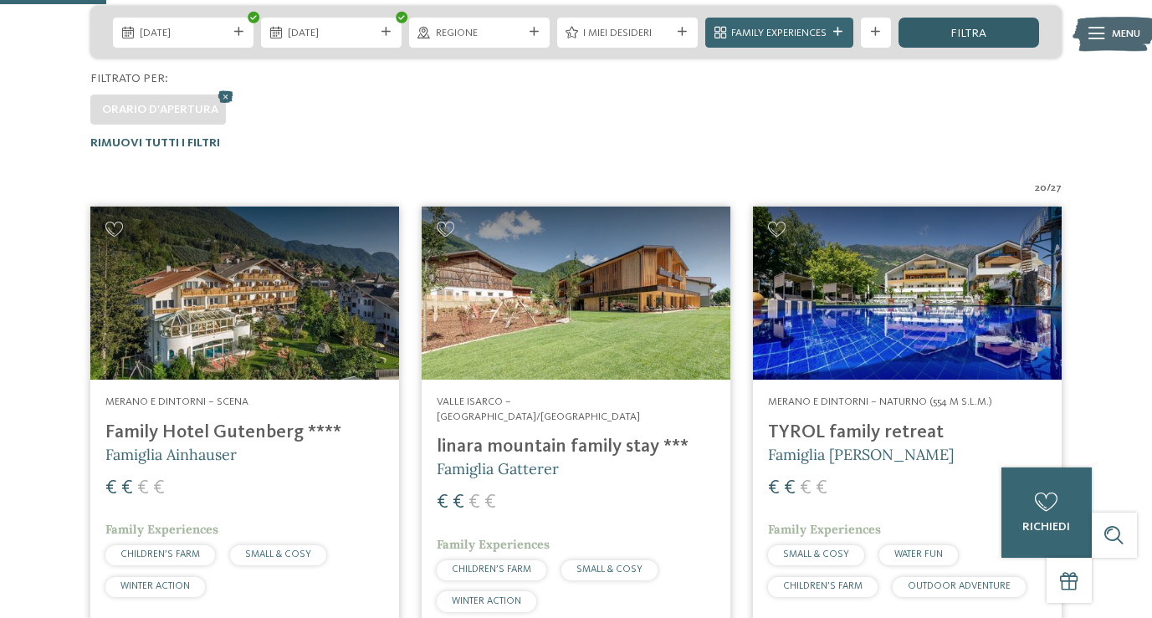
click at [978, 39] on div "filtra" at bounding box center [968, 33] width 141 height 30
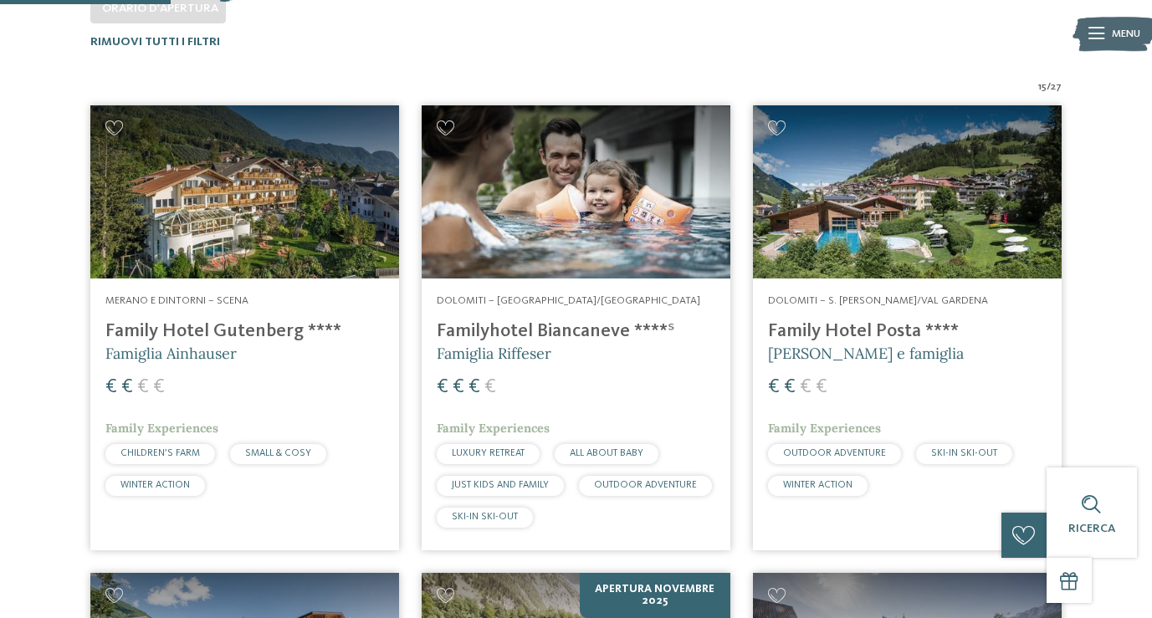
scroll to position [496, 0]
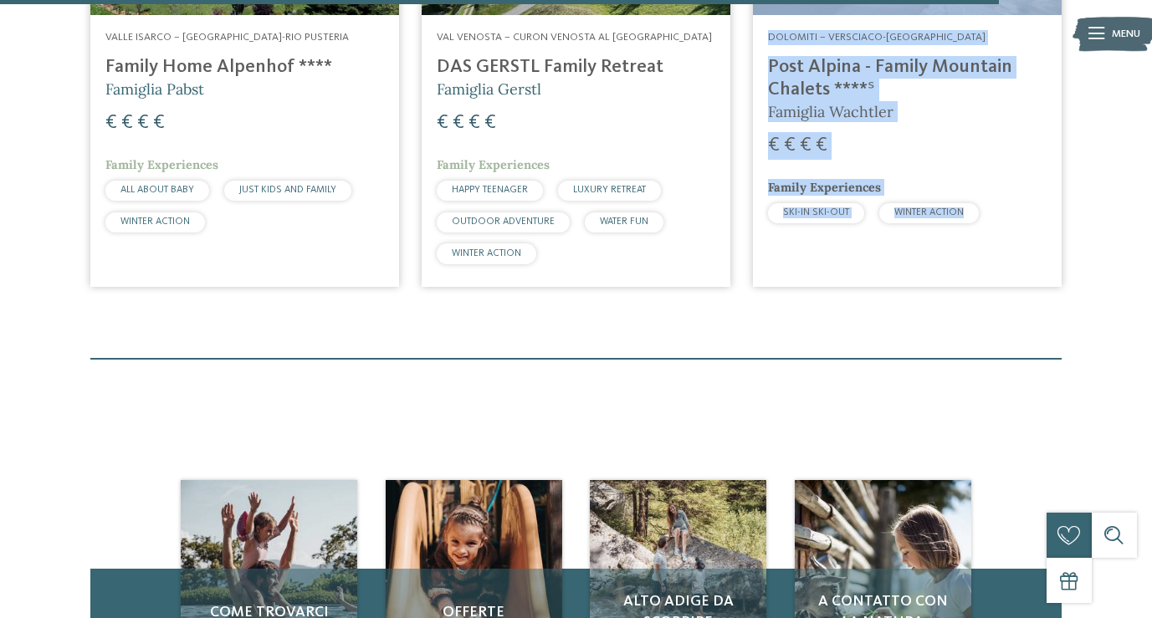
scroll to position [2927, 0]
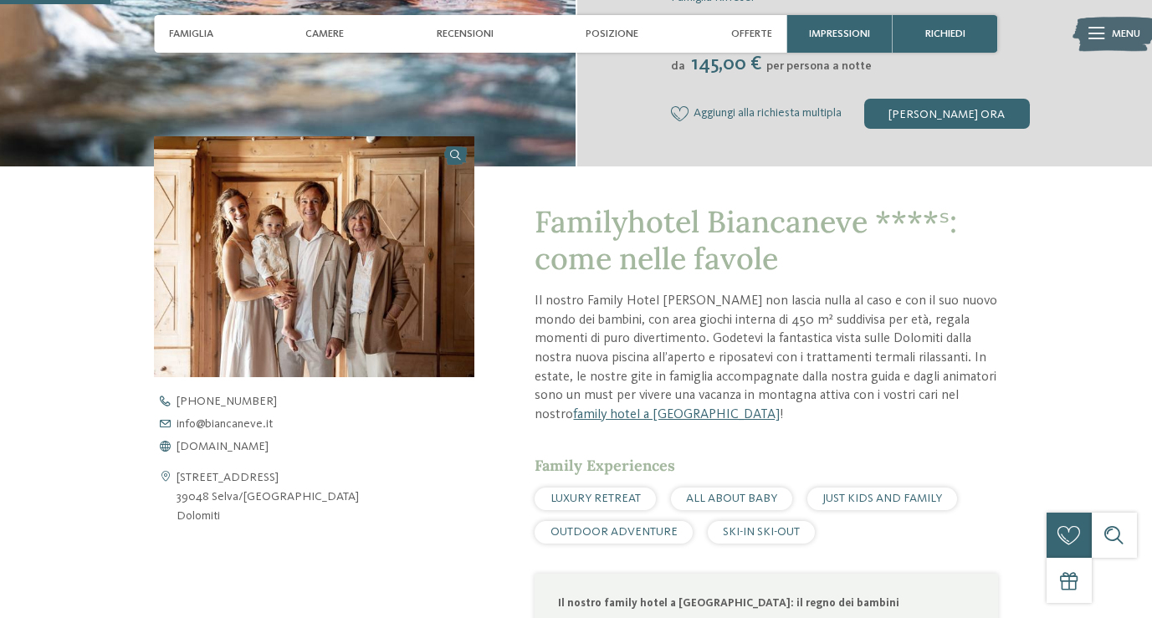
scroll to position [407, 0]
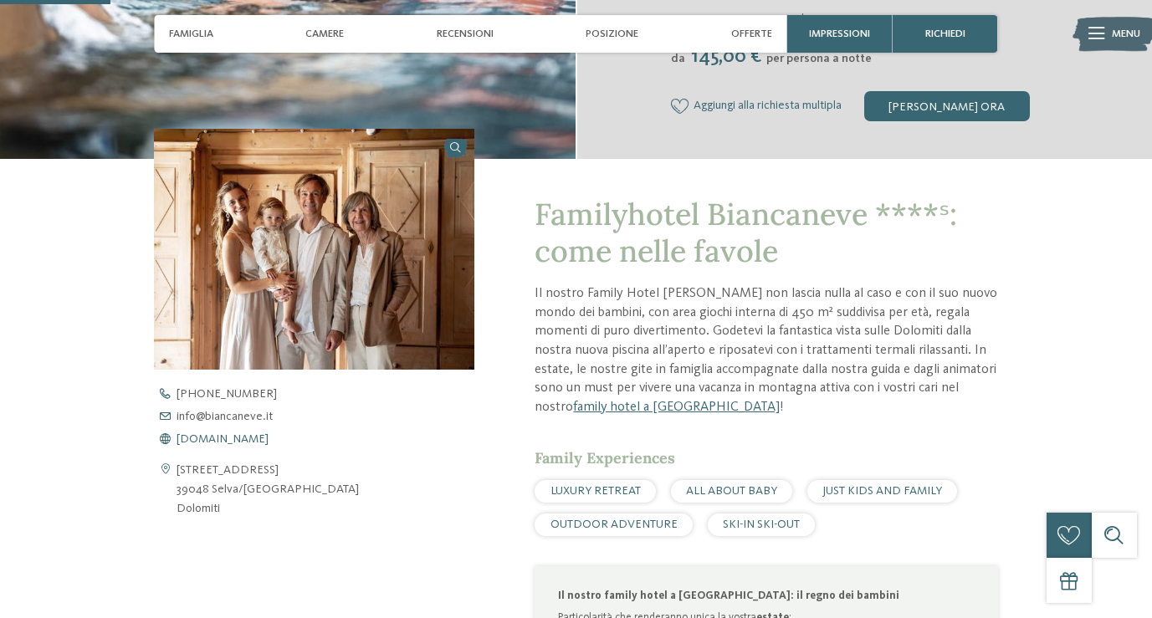
click at [253, 440] on span "[DOMAIN_NAME]" at bounding box center [222, 439] width 92 height 12
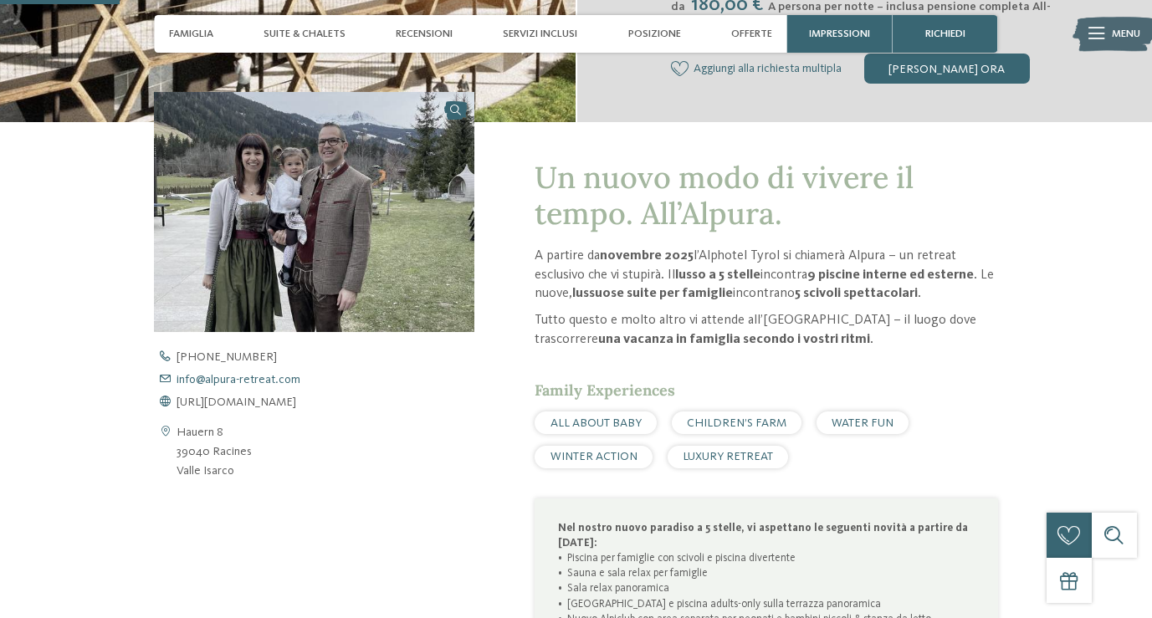
scroll to position [497, 0]
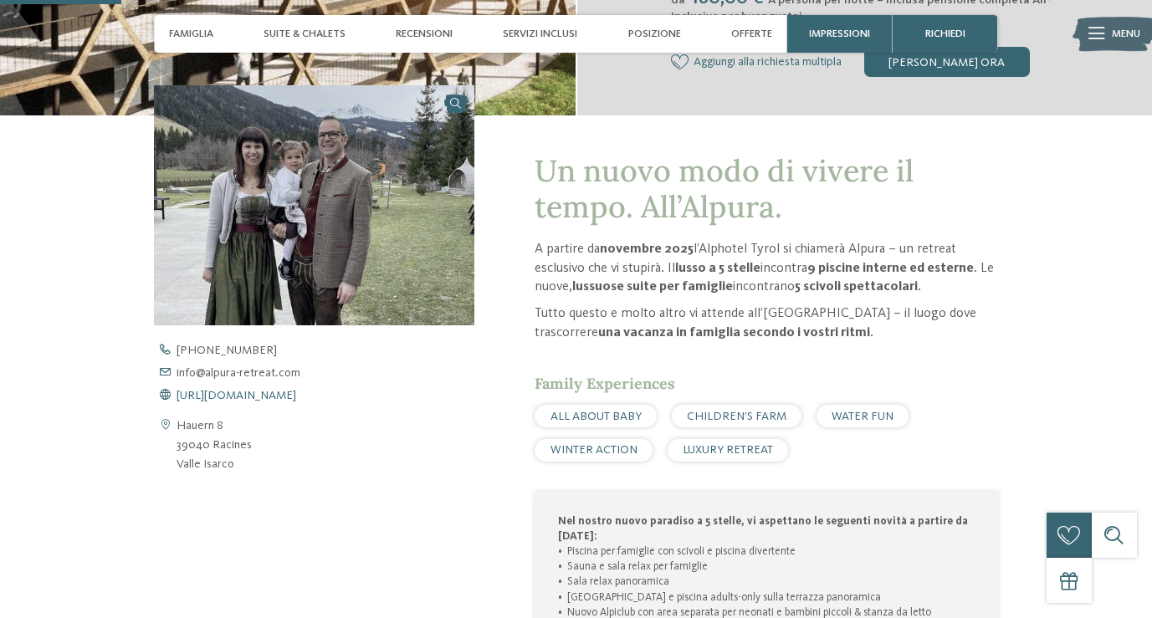
click at [259, 399] on span "https://www.alpura-retreat.com/it" at bounding box center [236, 396] width 120 height 12
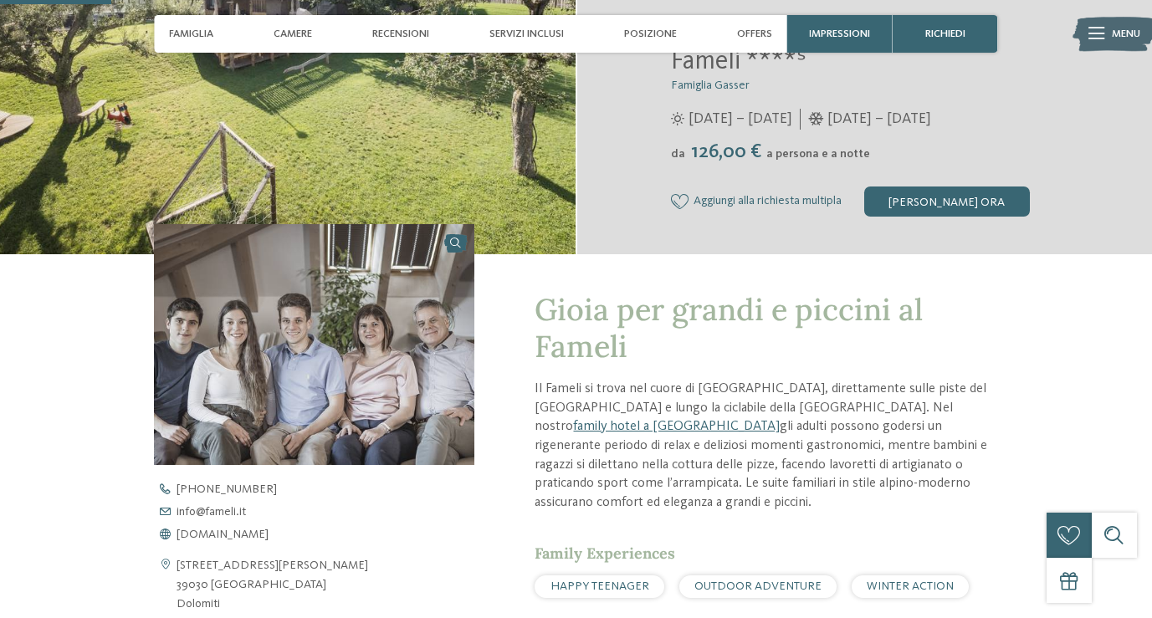
scroll to position [659, 0]
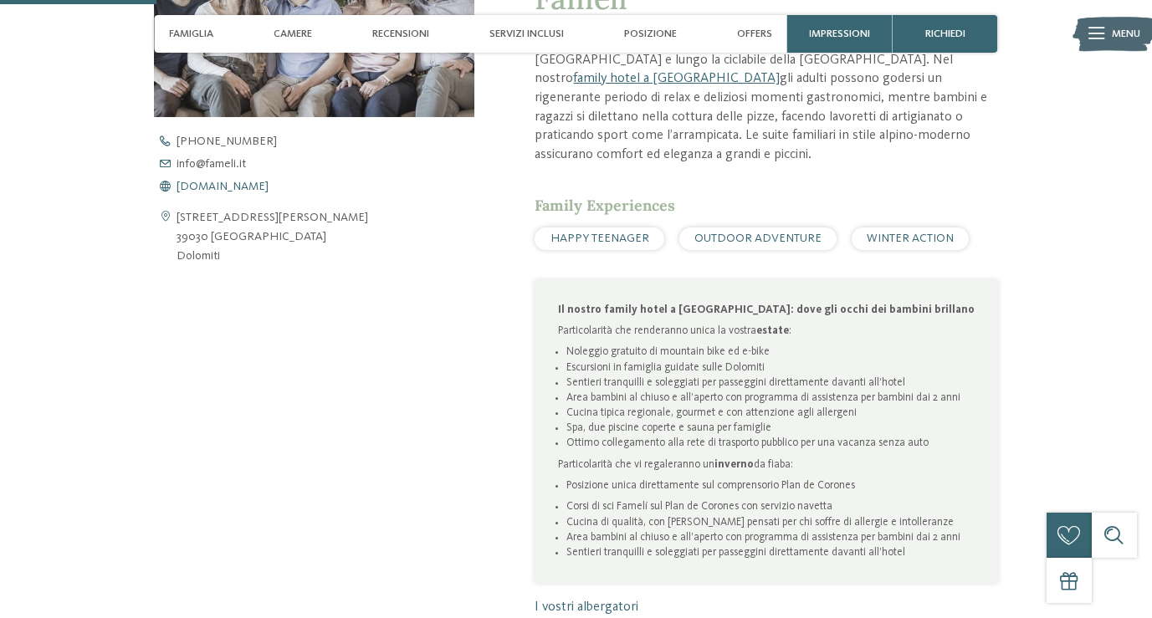
click at [224, 187] on span "www.fameli.it" at bounding box center [222, 187] width 92 height 12
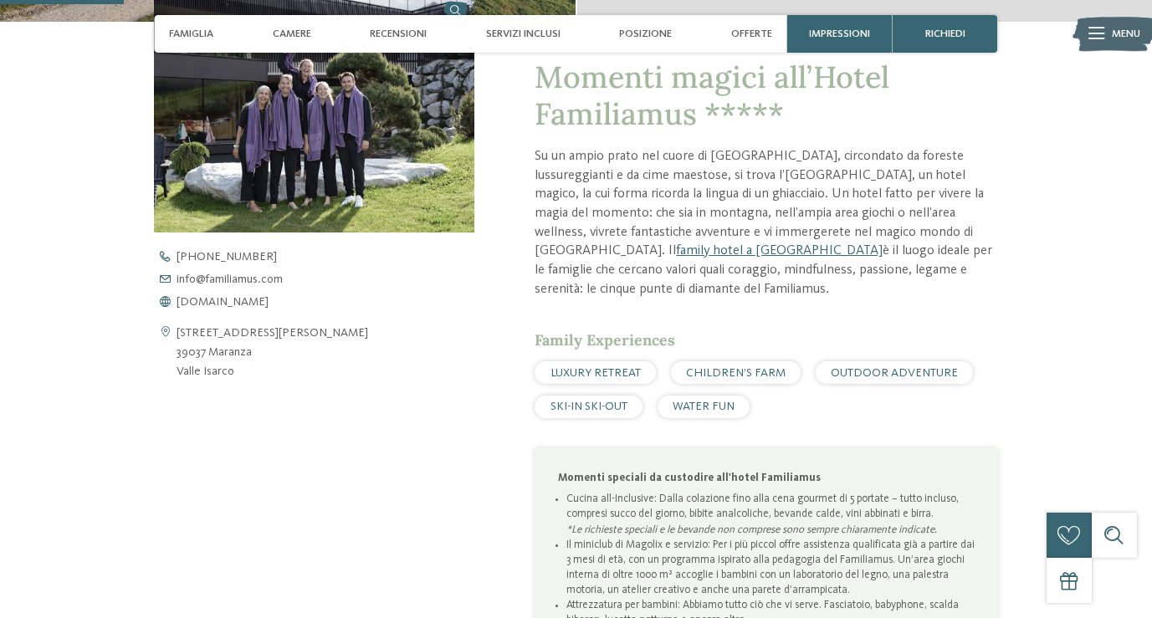
scroll to position [597, 0]
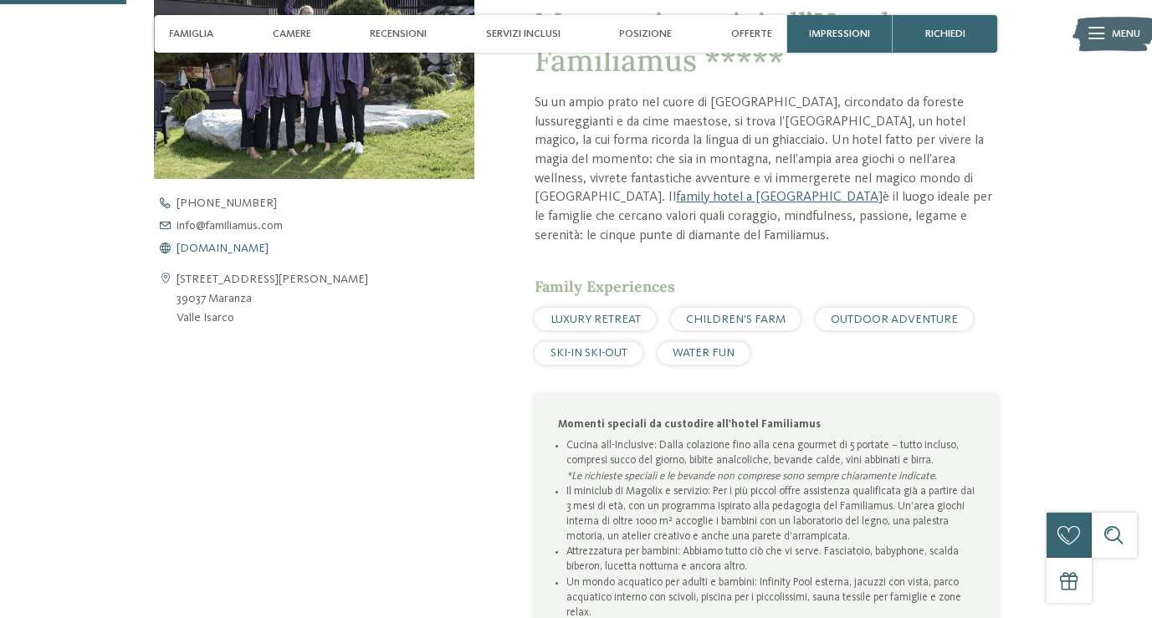
click at [248, 251] on span "www.familiamus.com" at bounding box center [222, 249] width 92 height 12
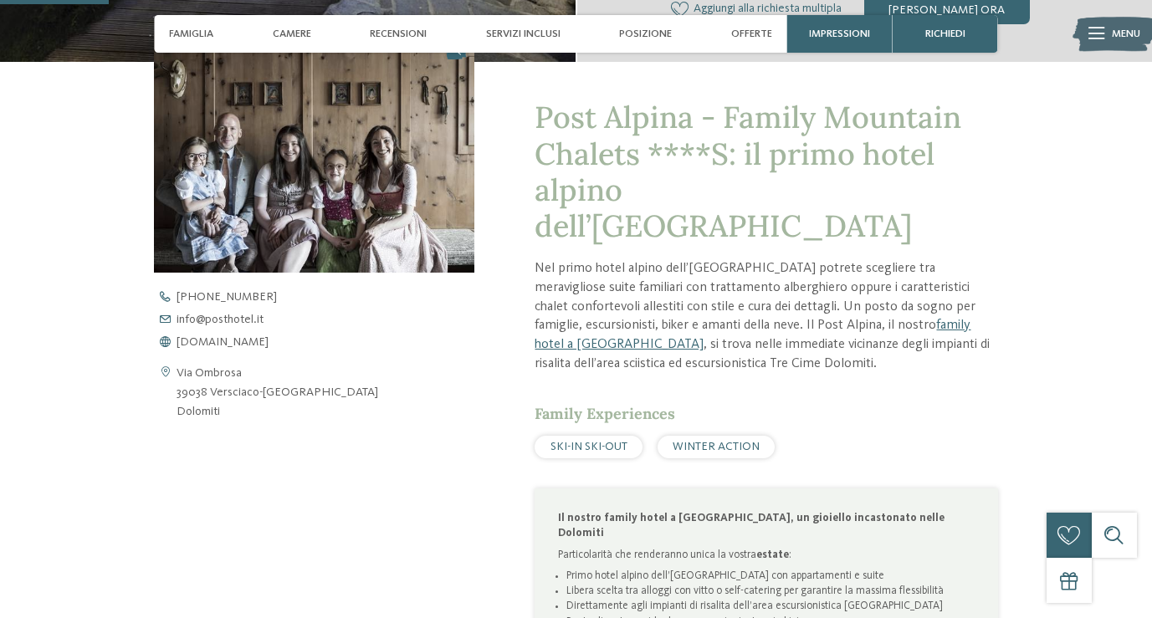
scroll to position [547, 0]
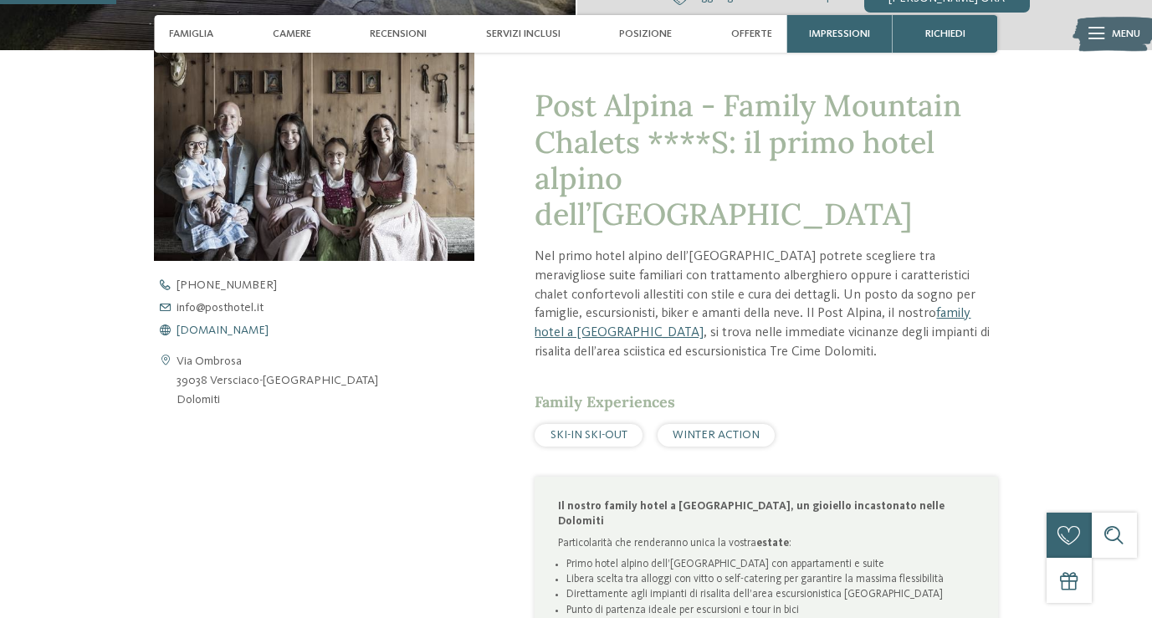
click at [229, 328] on span "[DOMAIN_NAME]" at bounding box center [222, 331] width 92 height 12
